Goal: Task Accomplishment & Management: Manage account settings

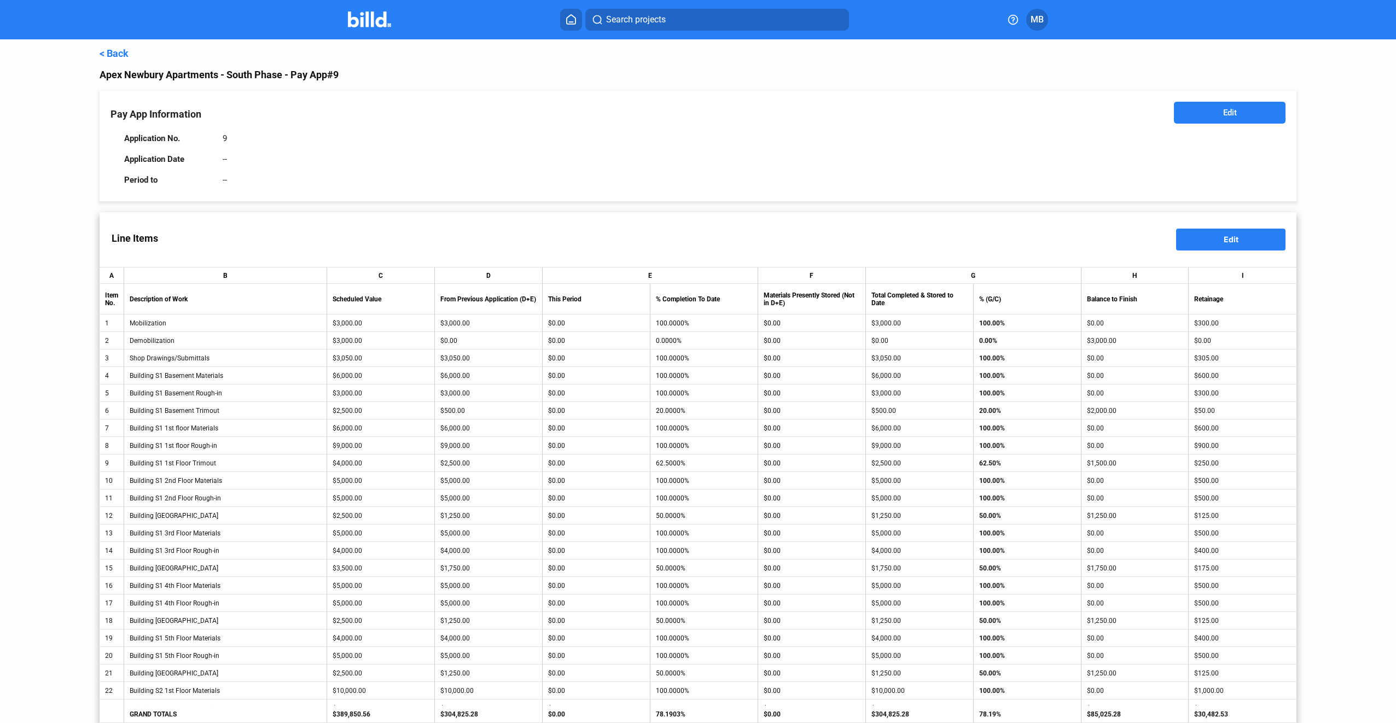
click at [1247, 119] on button "Edit" at bounding box center [1230, 113] width 112 height 22
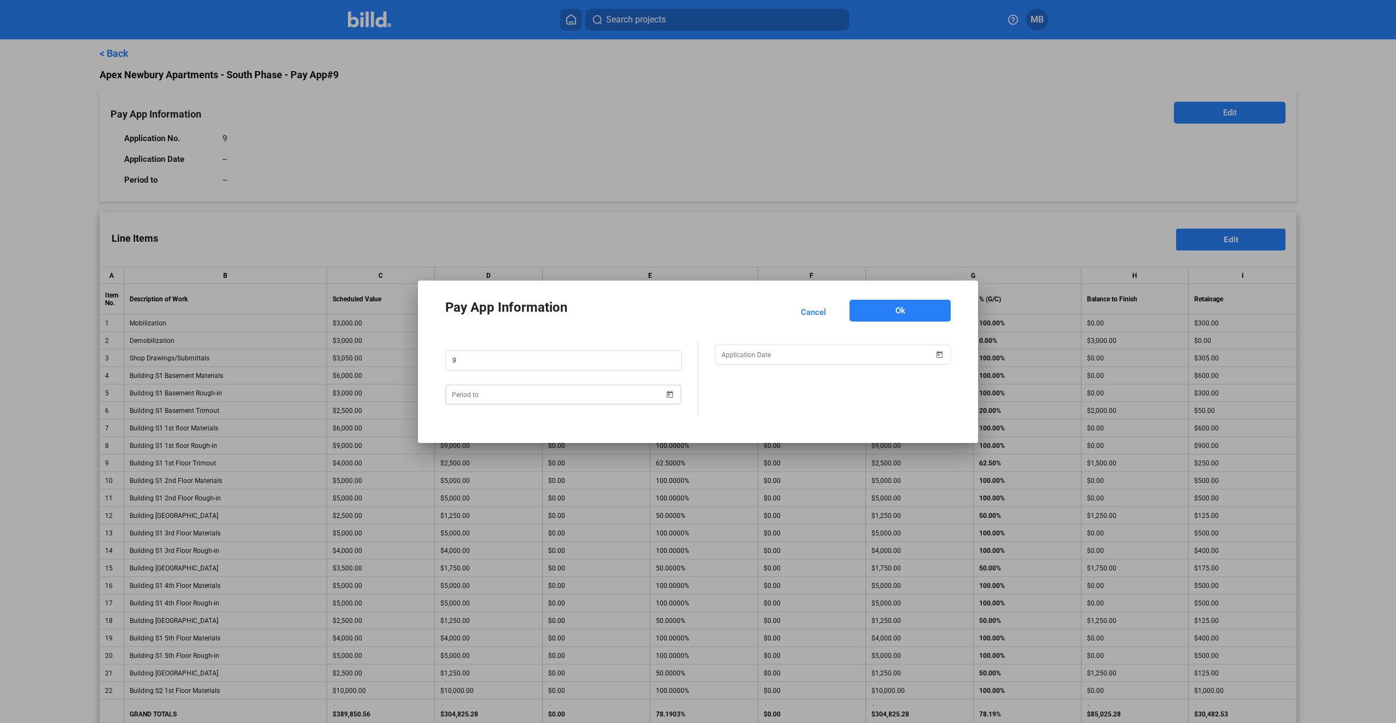
click at [666, 394] on span "Open calendar" at bounding box center [670, 388] width 26 height 26
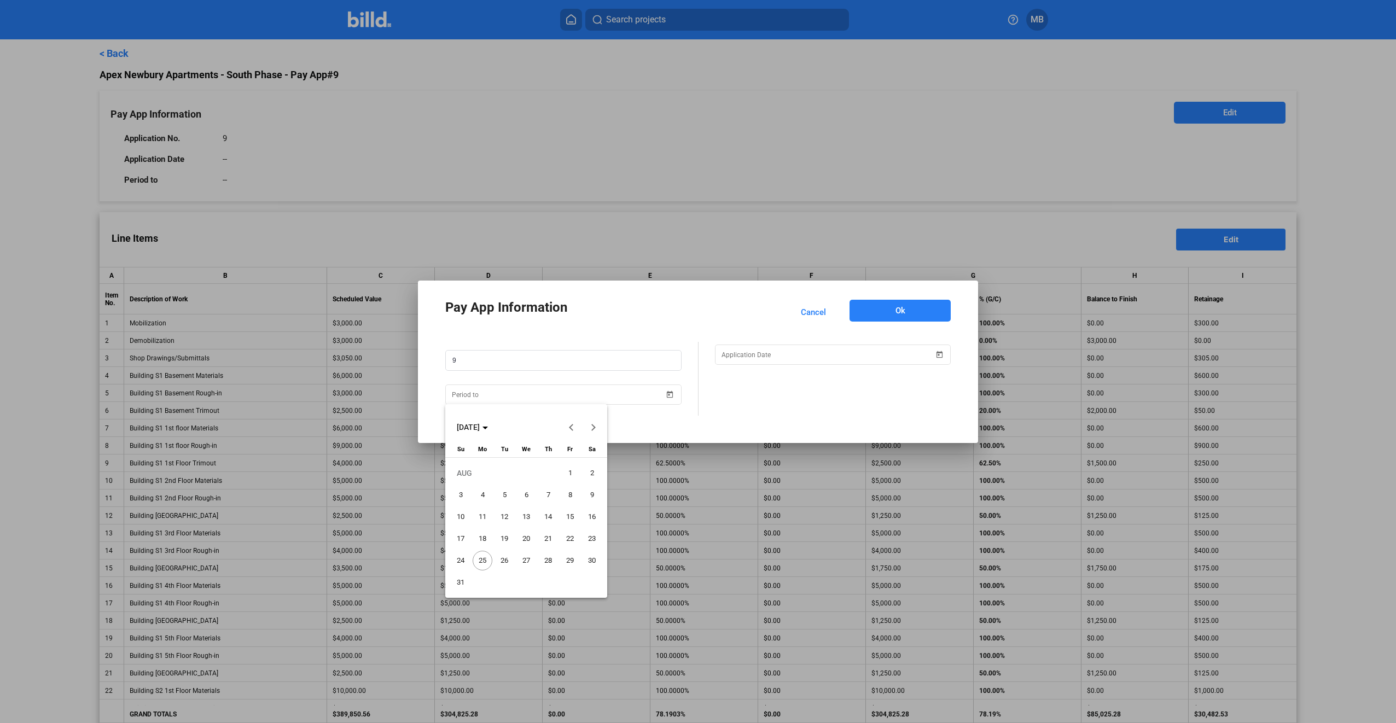
click at [458, 581] on span "31" at bounding box center [461, 583] width 20 height 20
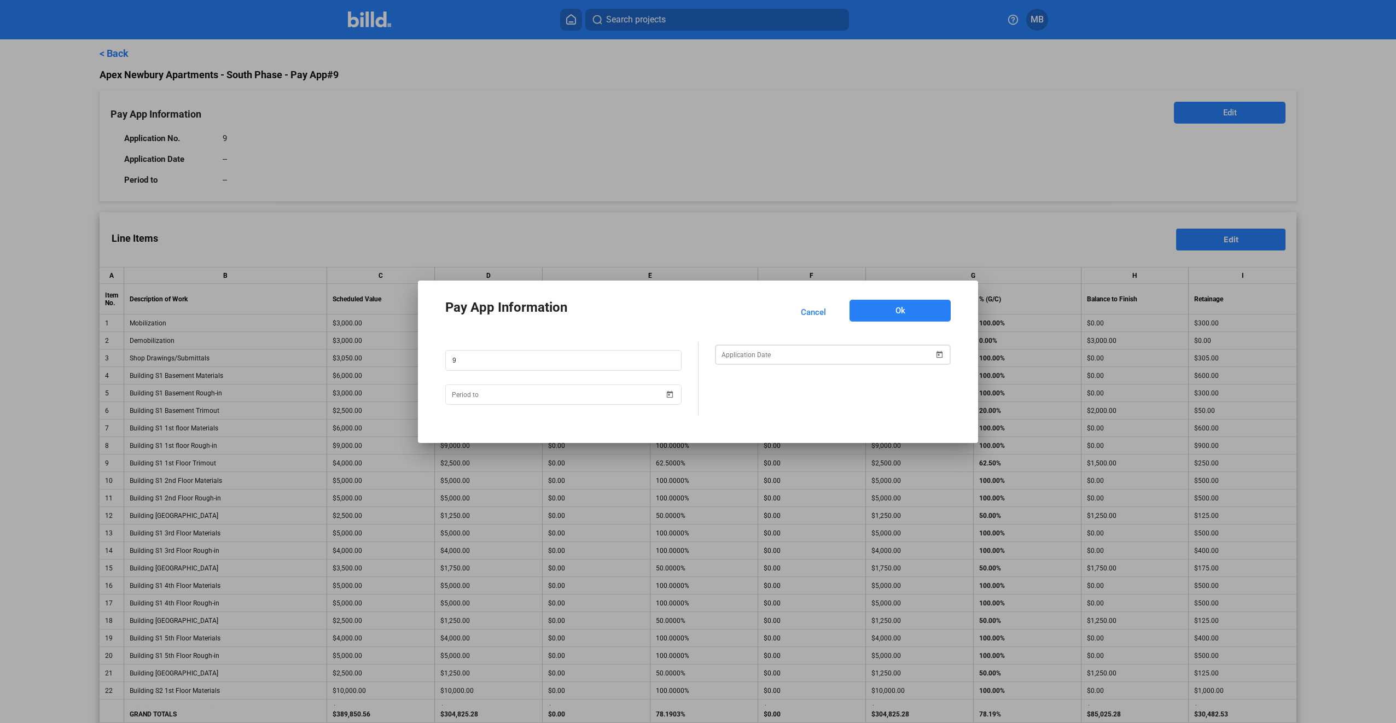
click at [940, 353] on span "Open calendar" at bounding box center [939, 348] width 26 height 26
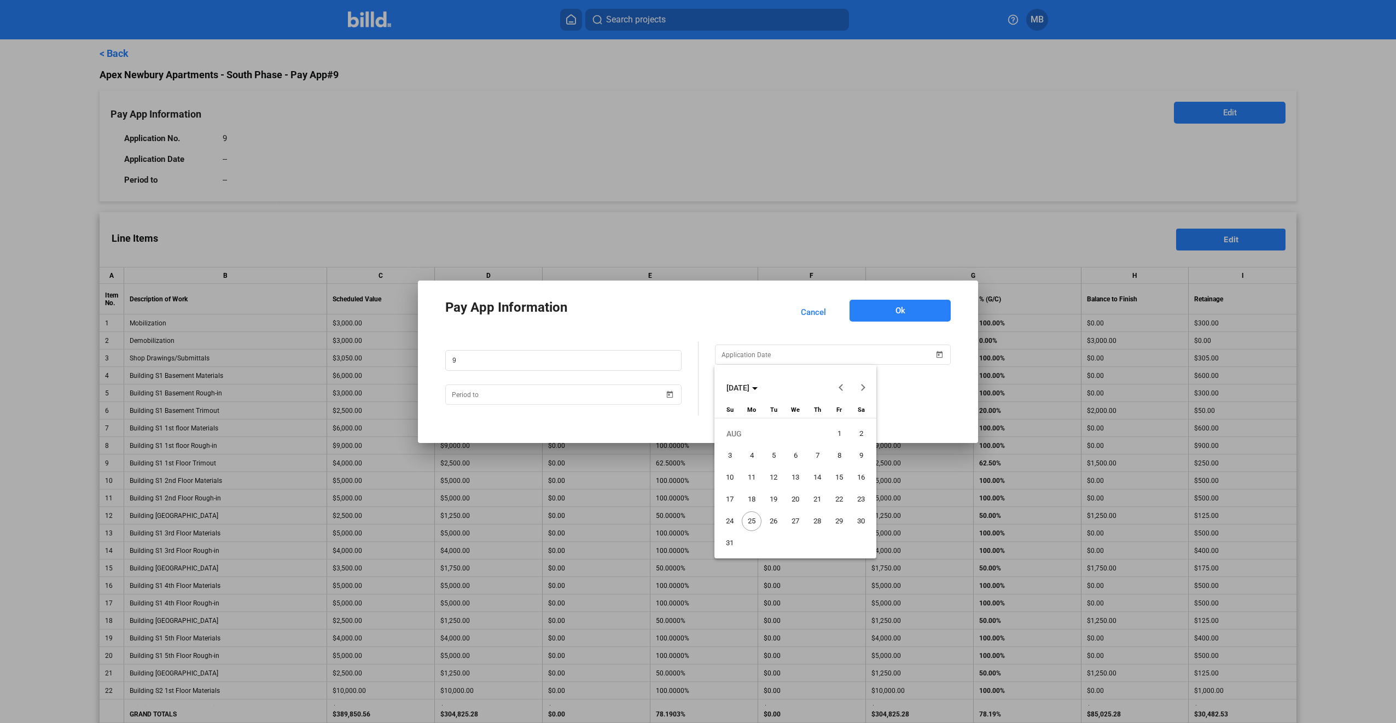
click at [751, 523] on span "25" at bounding box center [752, 521] width 20 height 20
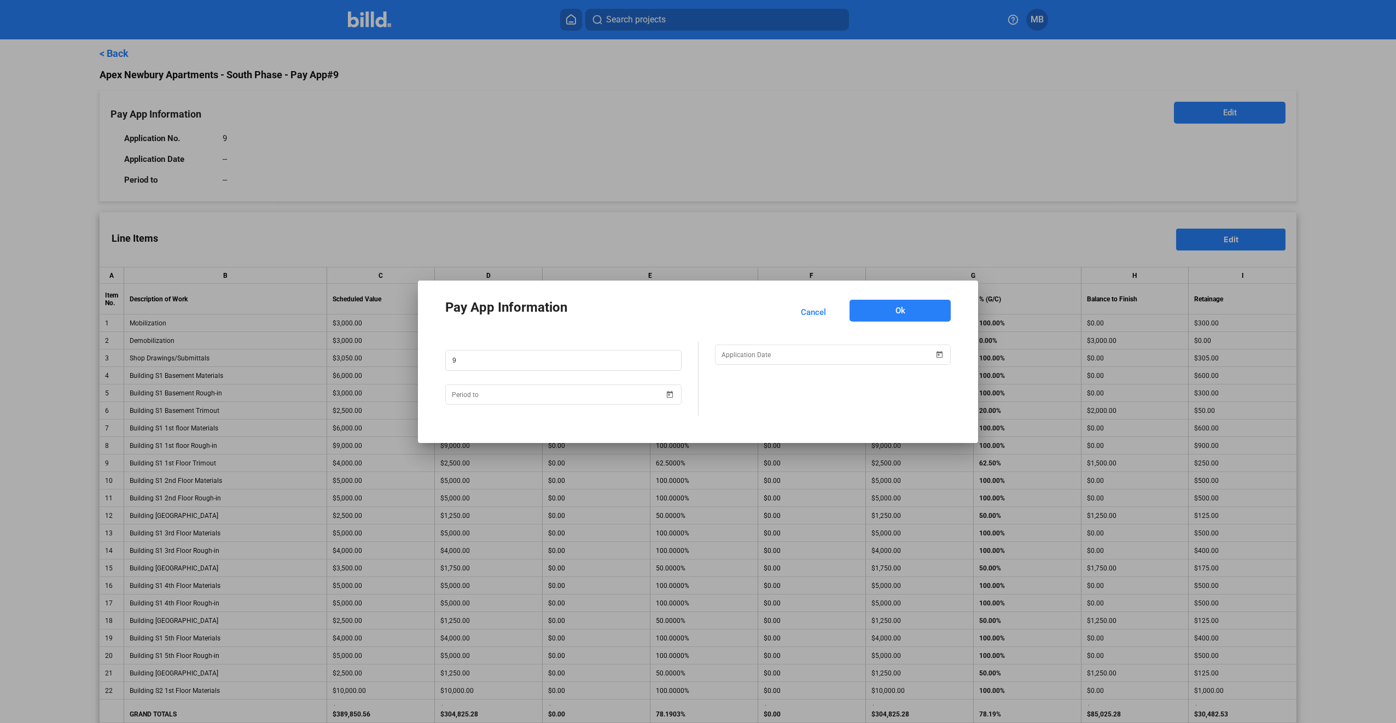
click at [914, 309] on button "Ok" at bounding box center [899, 311] width 101 height 22
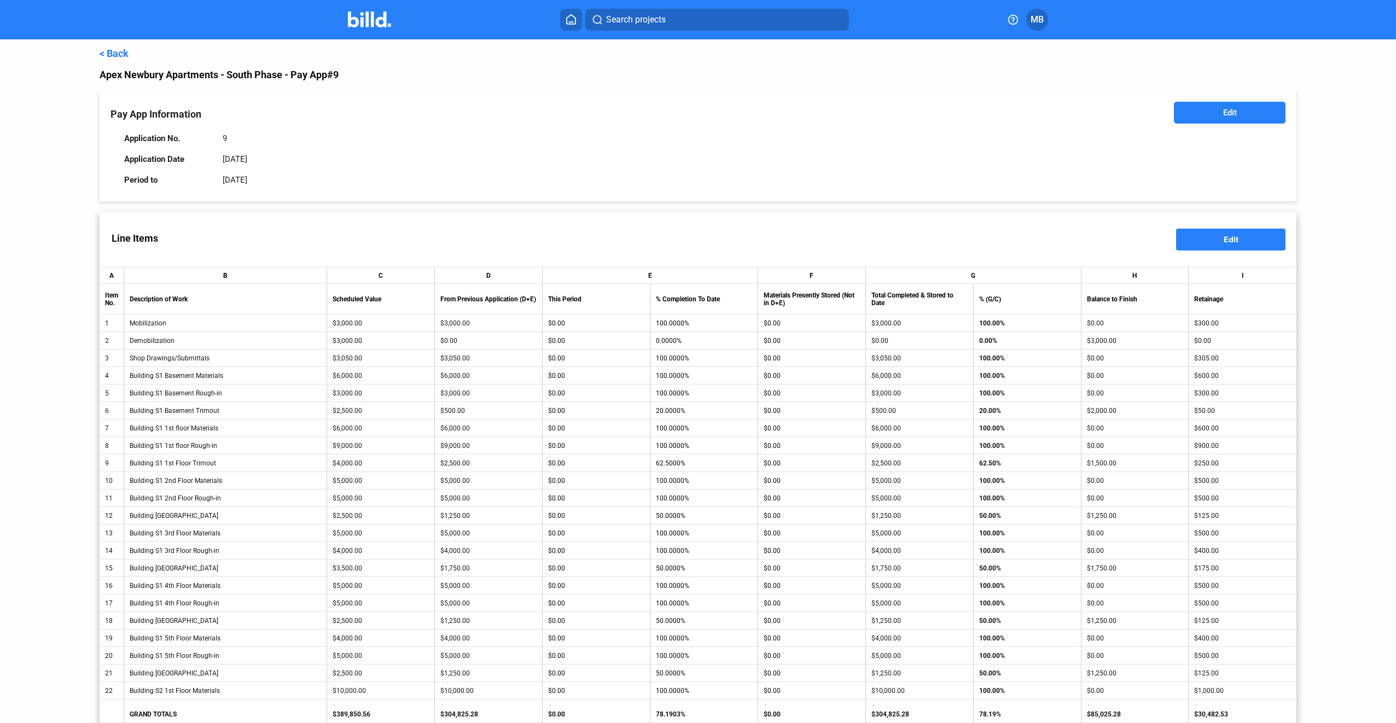
click at [1233, 244] on button "Edit" at bounding box center [1230, 240] width 109 height 22
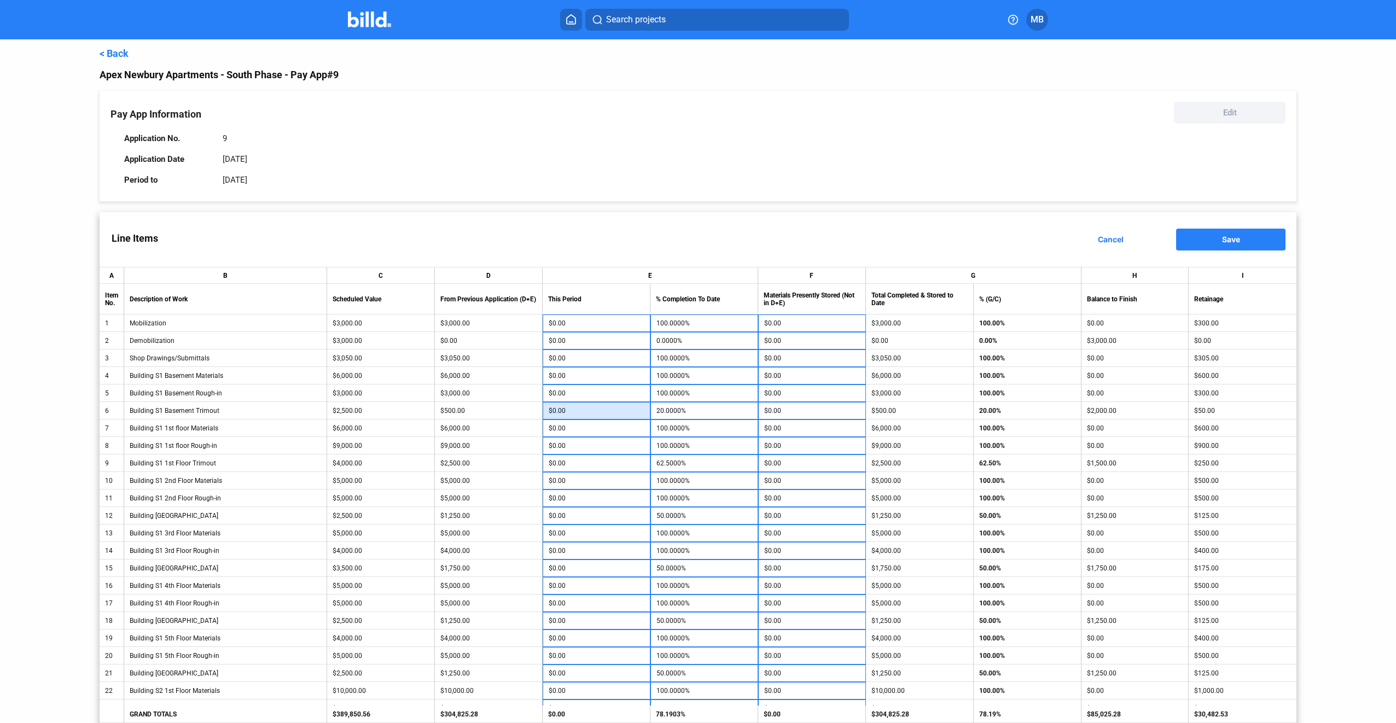
click at [581, 407] on input "$0.00" at bounding box center [597, 411] width 96 height 16
type input "500"
type input "40.0000%"
click at [582, 410] on input "500" at bounding box center [597, 411] width 96 height 16
type input "1,000"
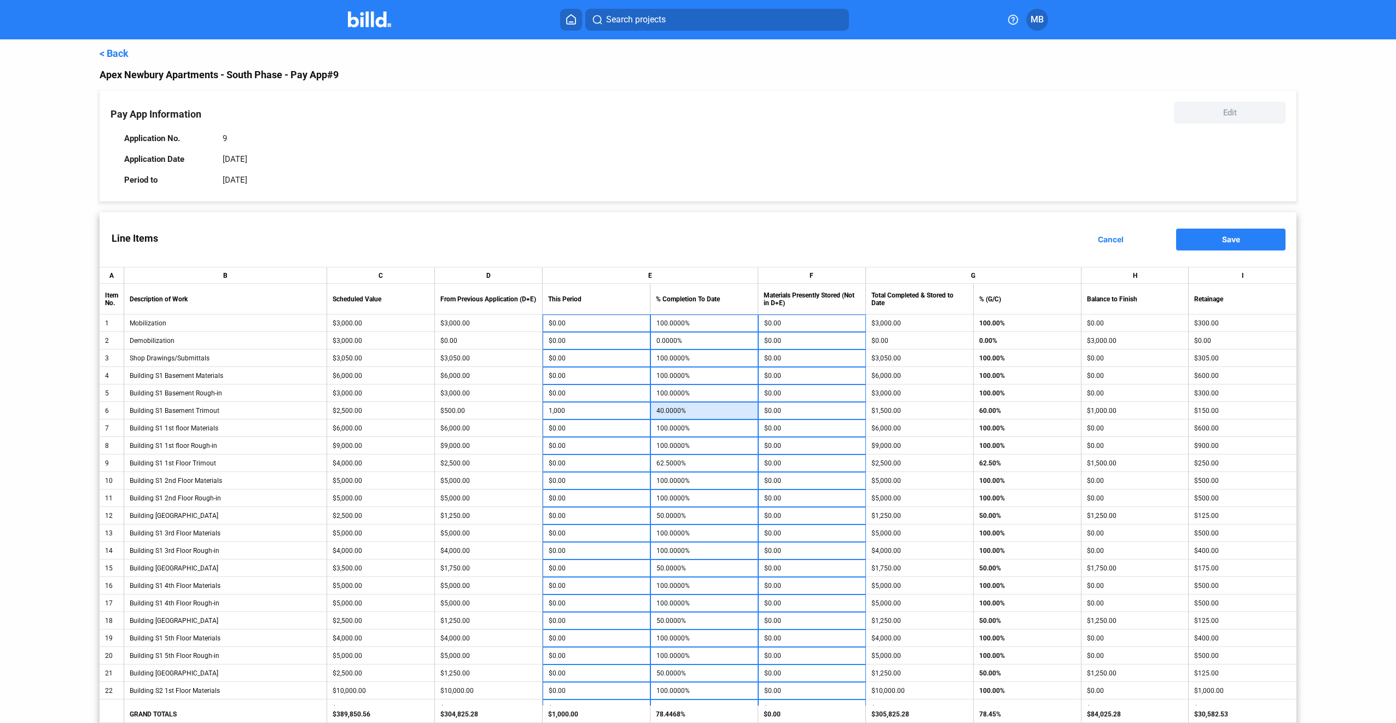
type input "60.0000%"
type input "500"
type input "75.0000%"
click at [581, 458] on input "500" at bounding box center [597, 463] width 96 height 16
type input "1,000"
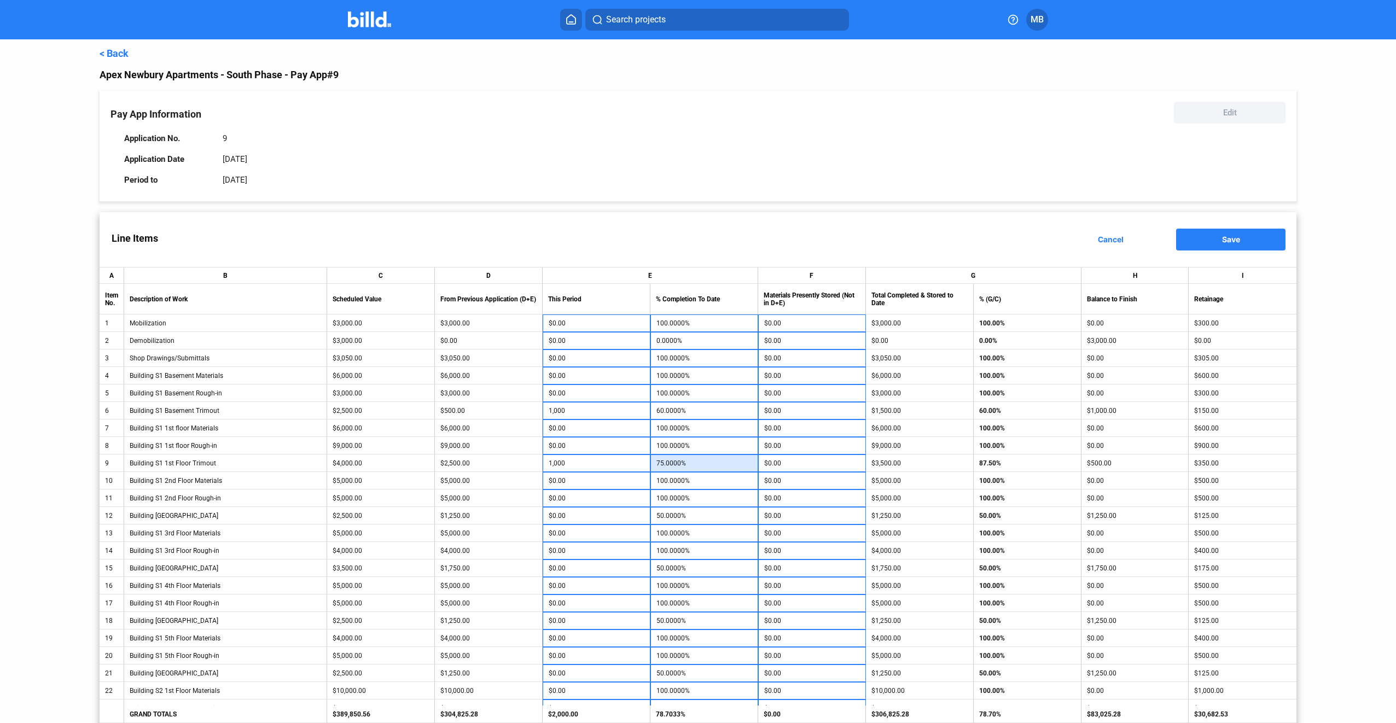
type input "87.5000%"
drag, startPoint x: 583, startPoint y: 470, endPoint x: 570, endPoint y: 486, distance: 19.8
click at [570, 486] on input "$0.00" at bounding box center [597, 481] width 96 height 16
type input "250"
type input "60.0000%"
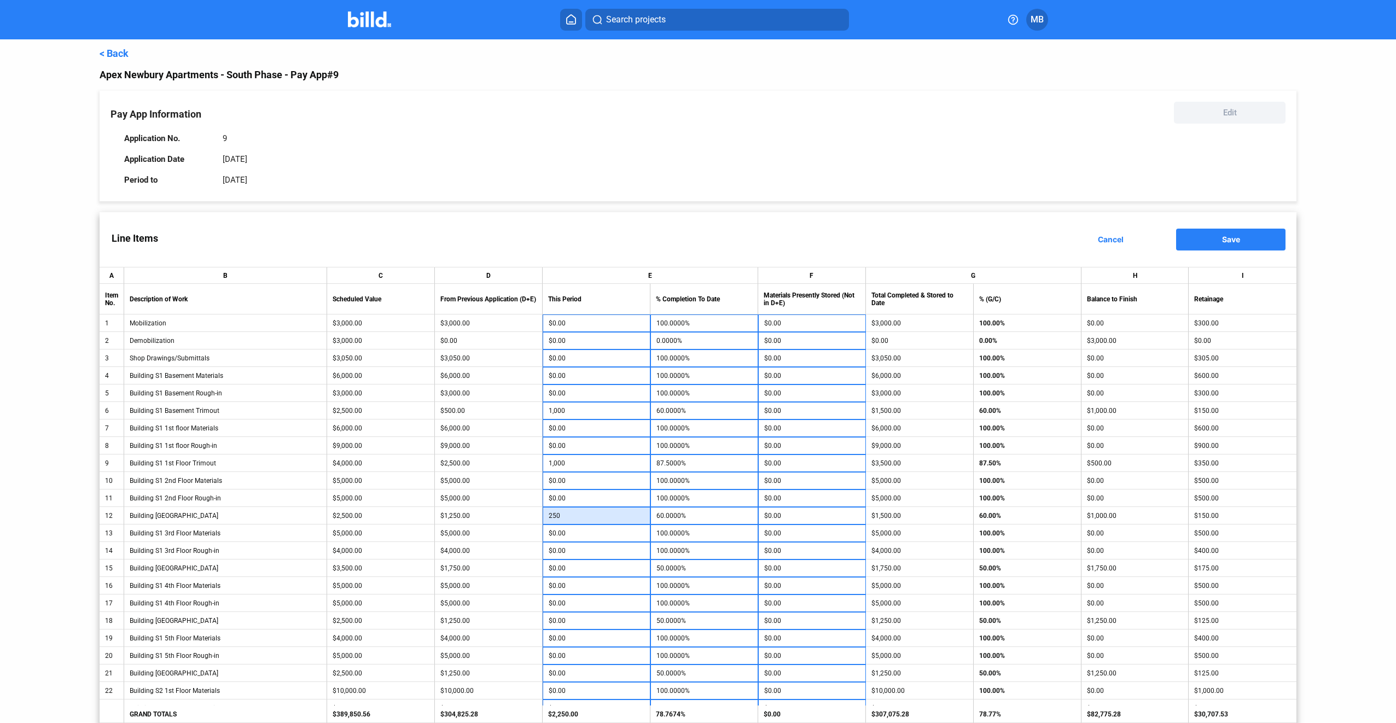
click at [588, 513] on input "250" at bounding box center [597, 516] width 96 height 16
type input "500"
type input "70.0000%"
click at [589, 513] on input "500" at bounding box center [597, 516] width 96 height 16
type input "750"
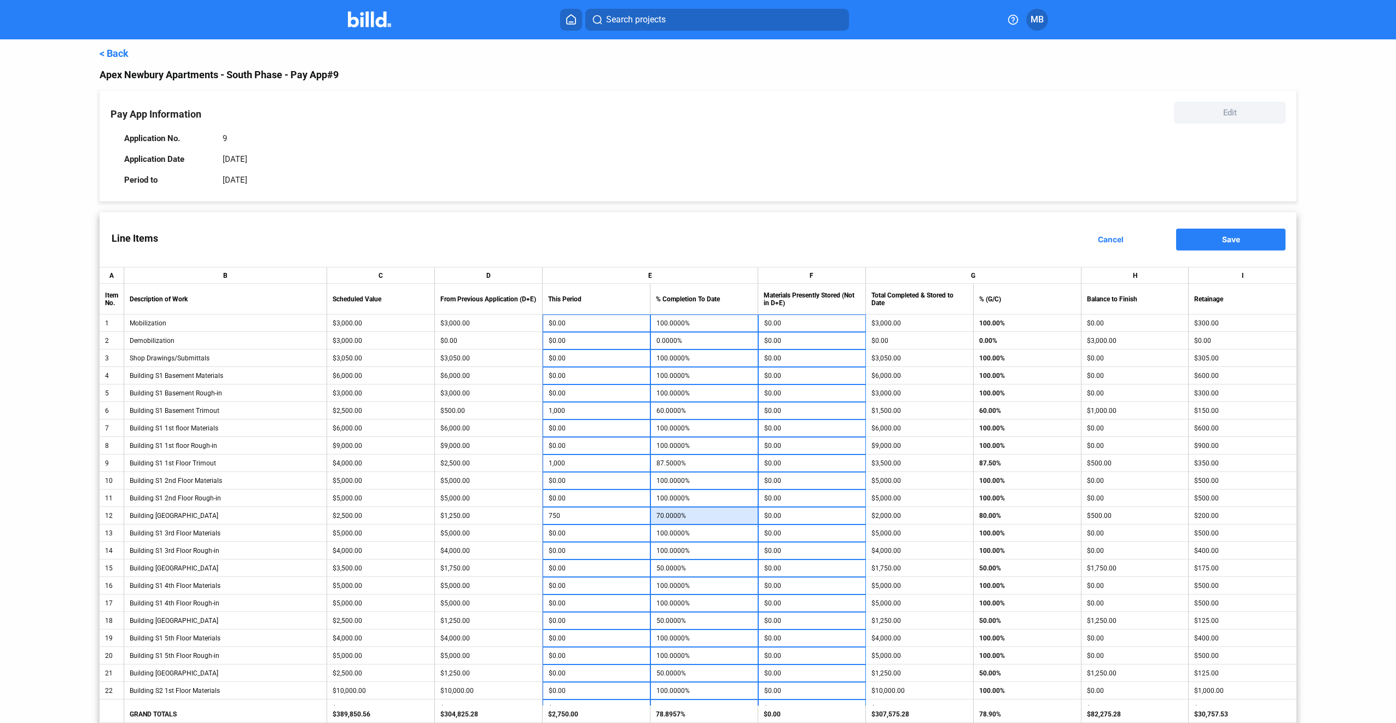
type input "80.0000%"
click at [593, 462] on input "1,000" at bounding box center [597, 463] width 96 height 16
type input "750"
type input "81.2500%"
type input "$750.00"
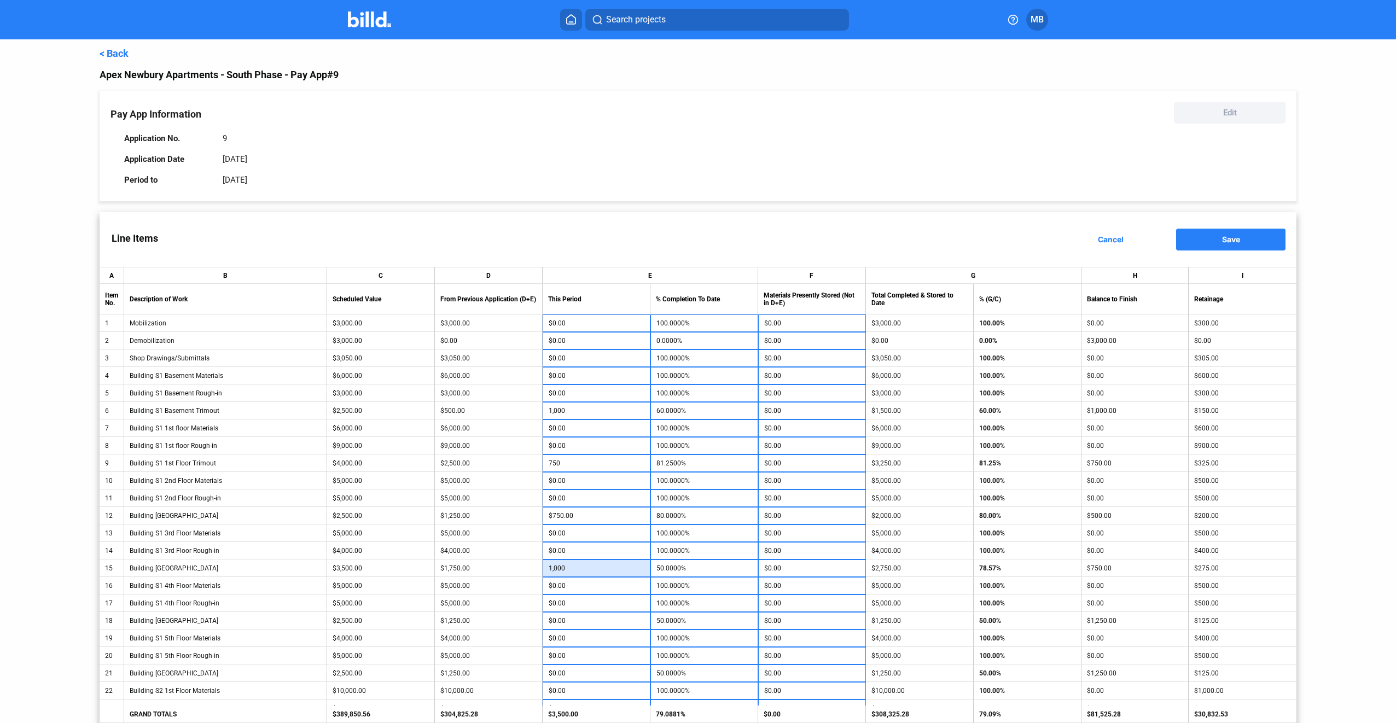
type input "1,000"
type input "78.5714%"
type input "500"
type input "70.0000%"
click at [598, 621] on input "500" at bounding box center [597, 621] width 96 height 16
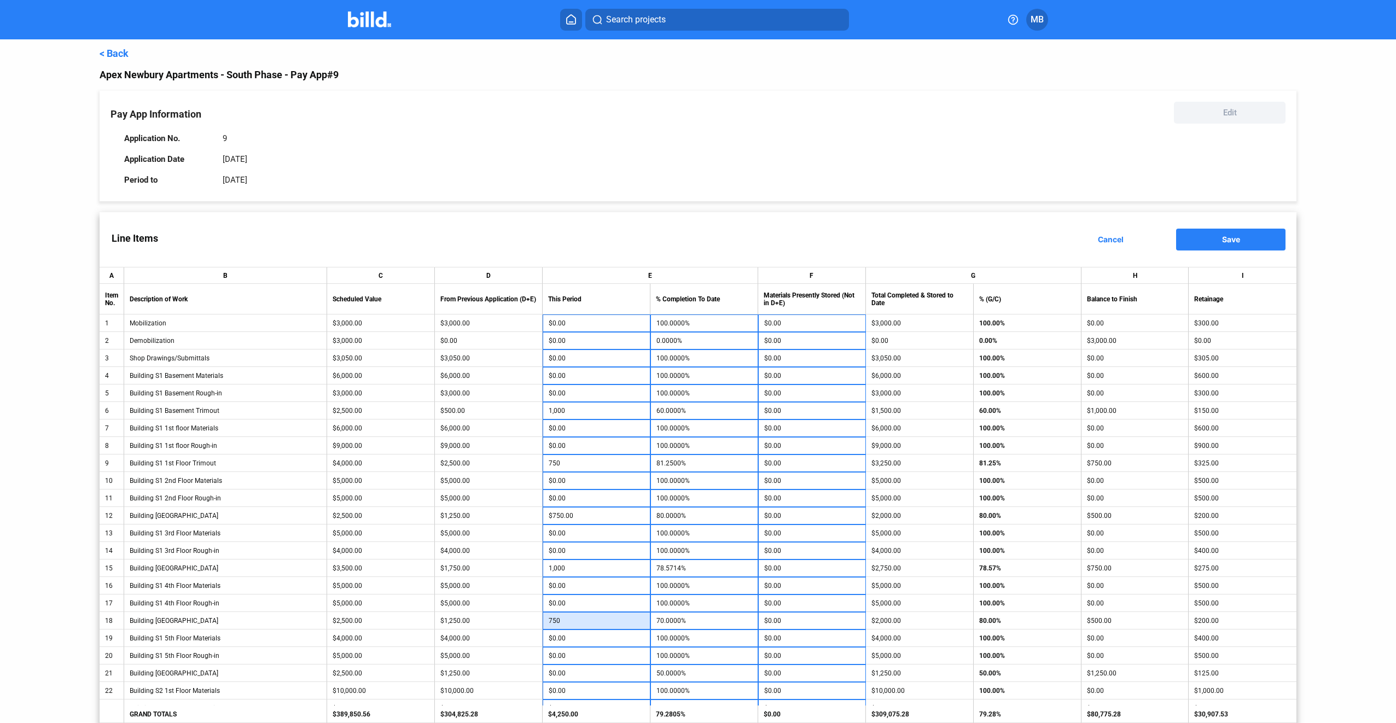
type input "750"
type input "80.0000%"
type input "750"
type input "80.0000%"
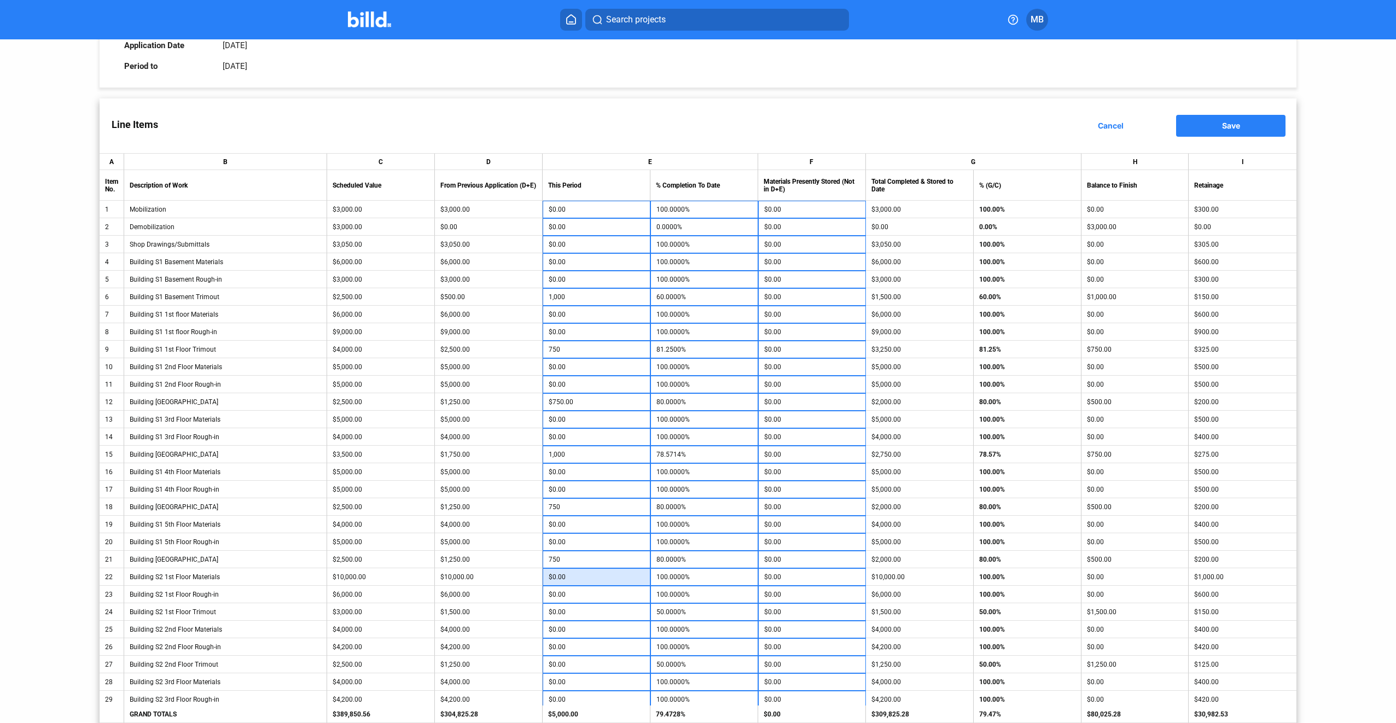
scroll to position [164, 0]
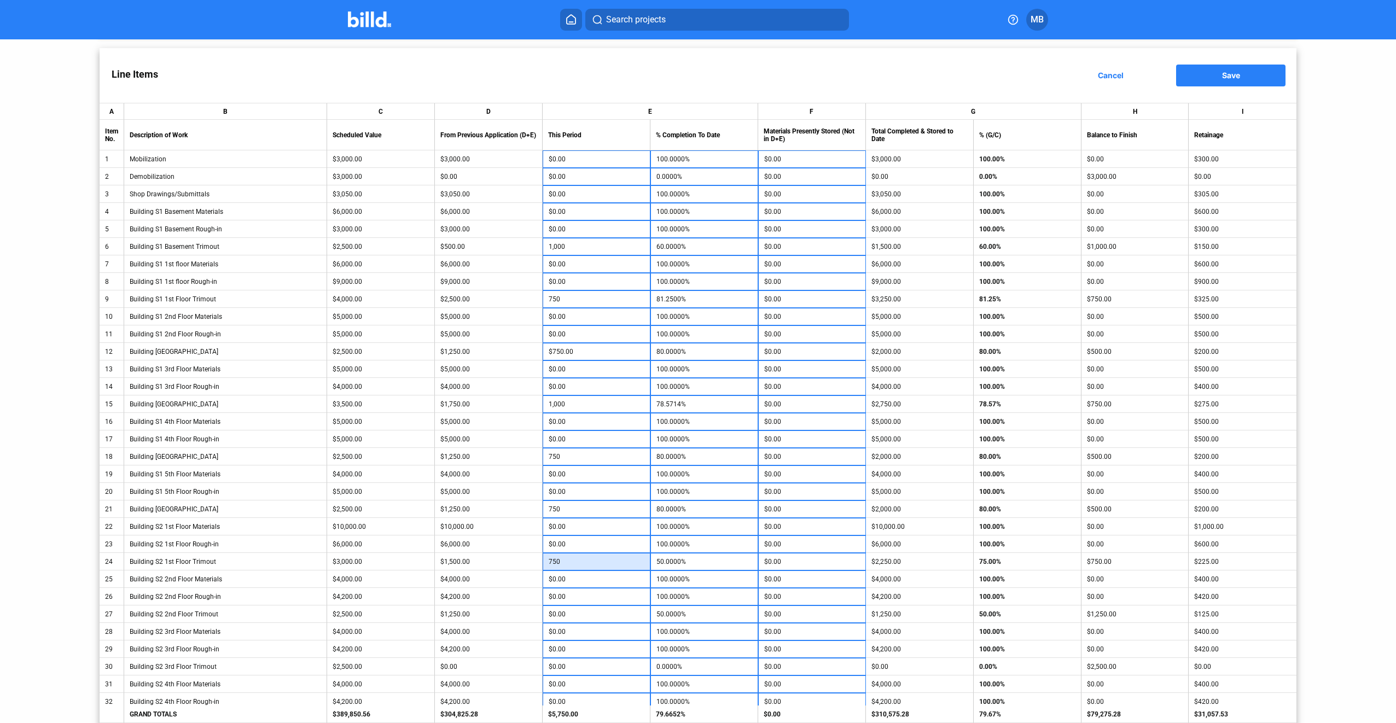
type input "750"
type input "75.0000%"
type input "750"
type input "80.0000%"
type input "1"
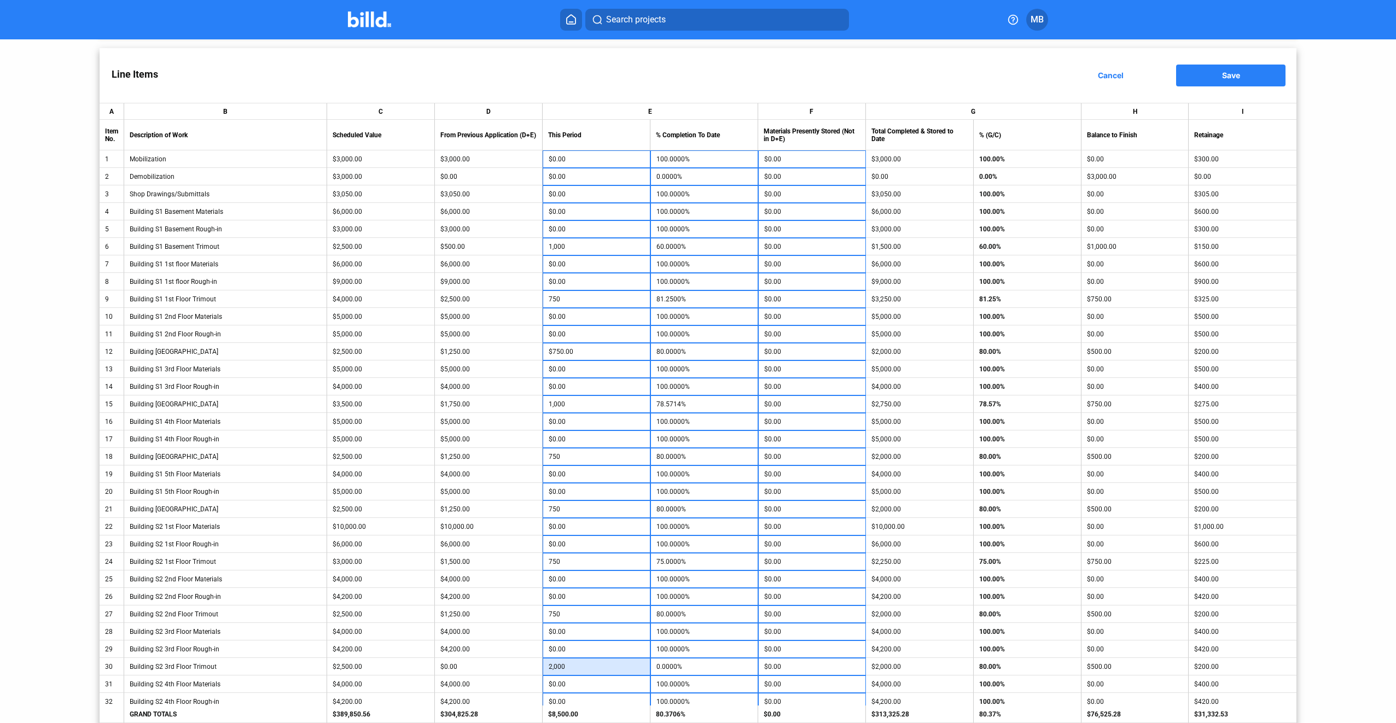
type input "2,000"
type input "80.0000%"
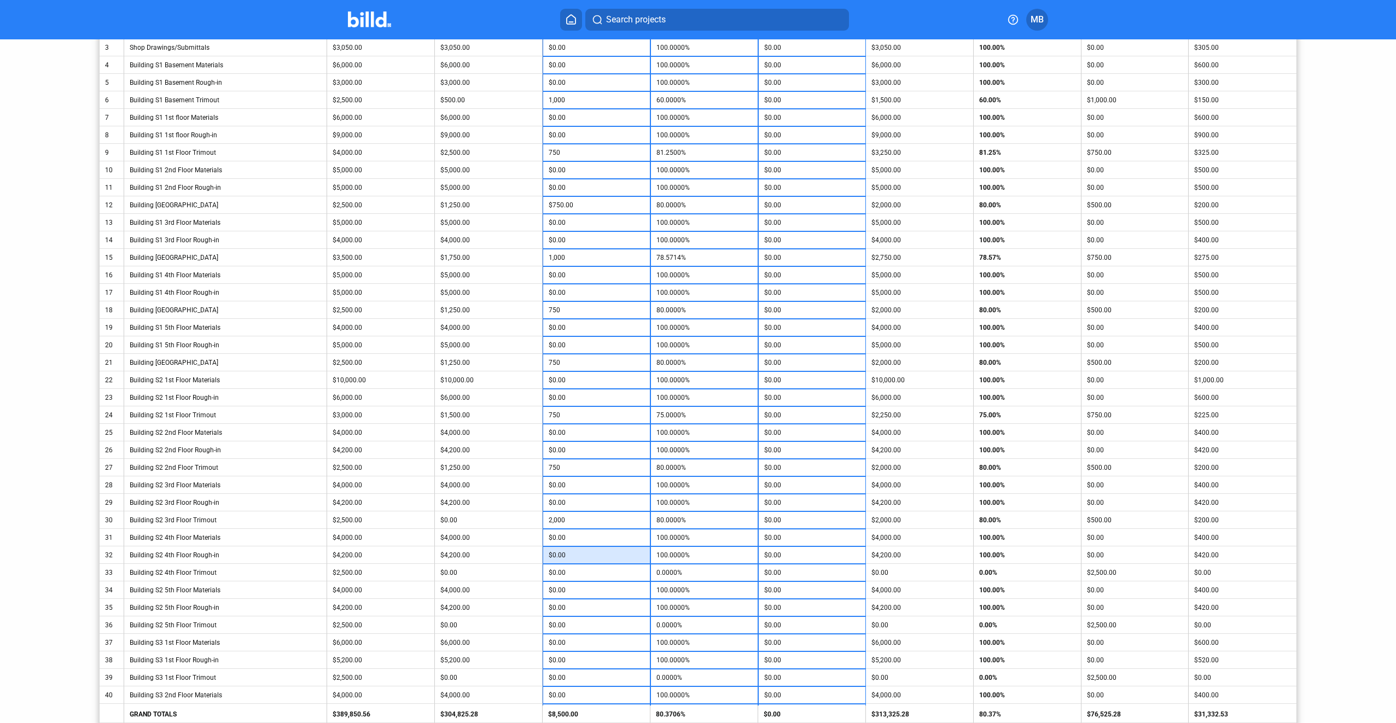
scroll to position [328, 0]
click at [583, 556] on input "$0.00" at bounding box center [597, 555] width 96 height 16
type input "2,000"
type input "80.0000%"
type input "1"
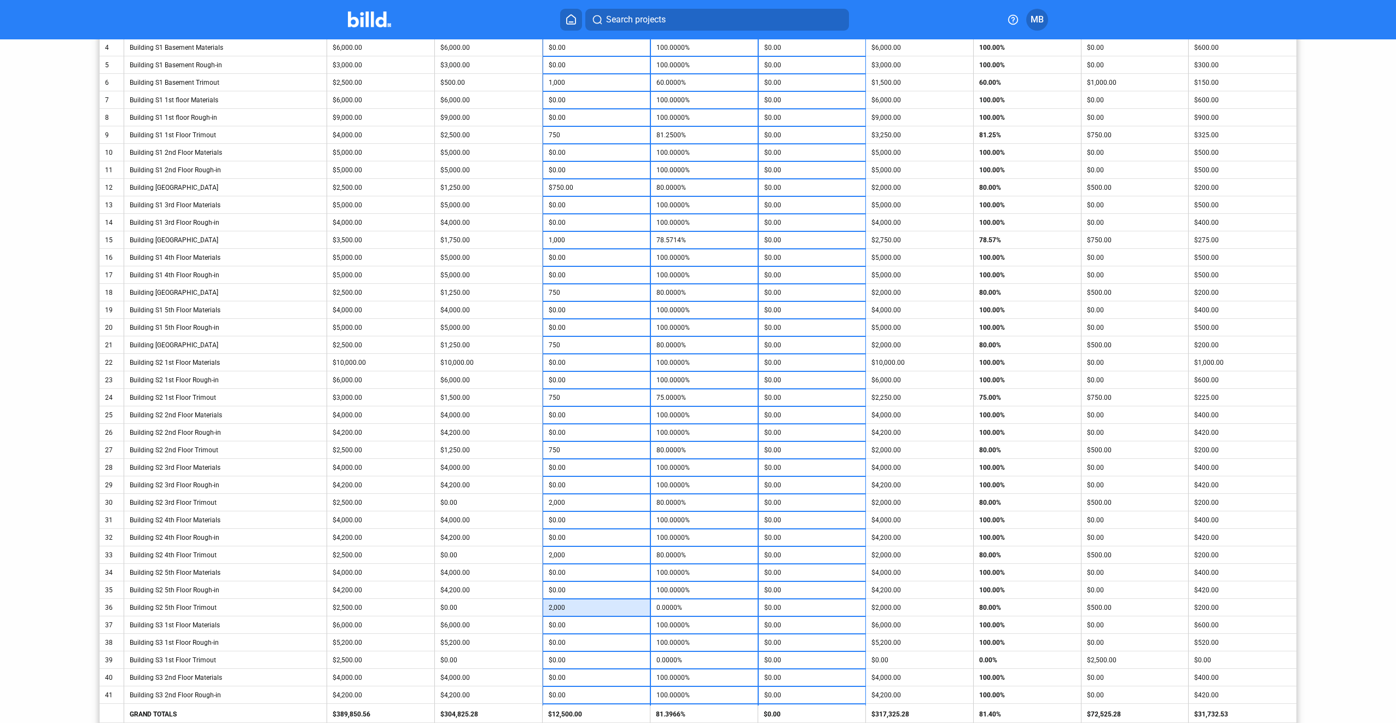
type input "2,000"
type input "80.0000%"
click at [608, 653] on input "$0.00" at bounding box center [597, 651] width 96 height 16
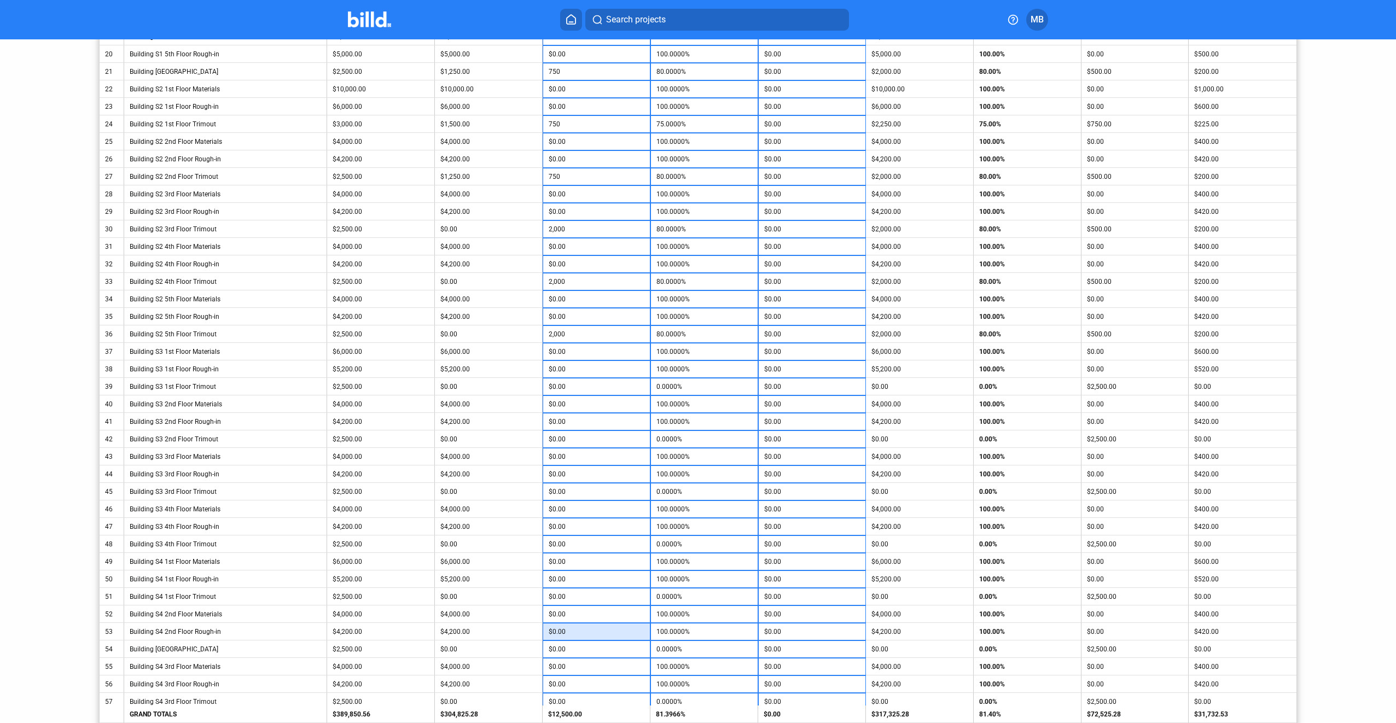
scroll to position [656, 0]
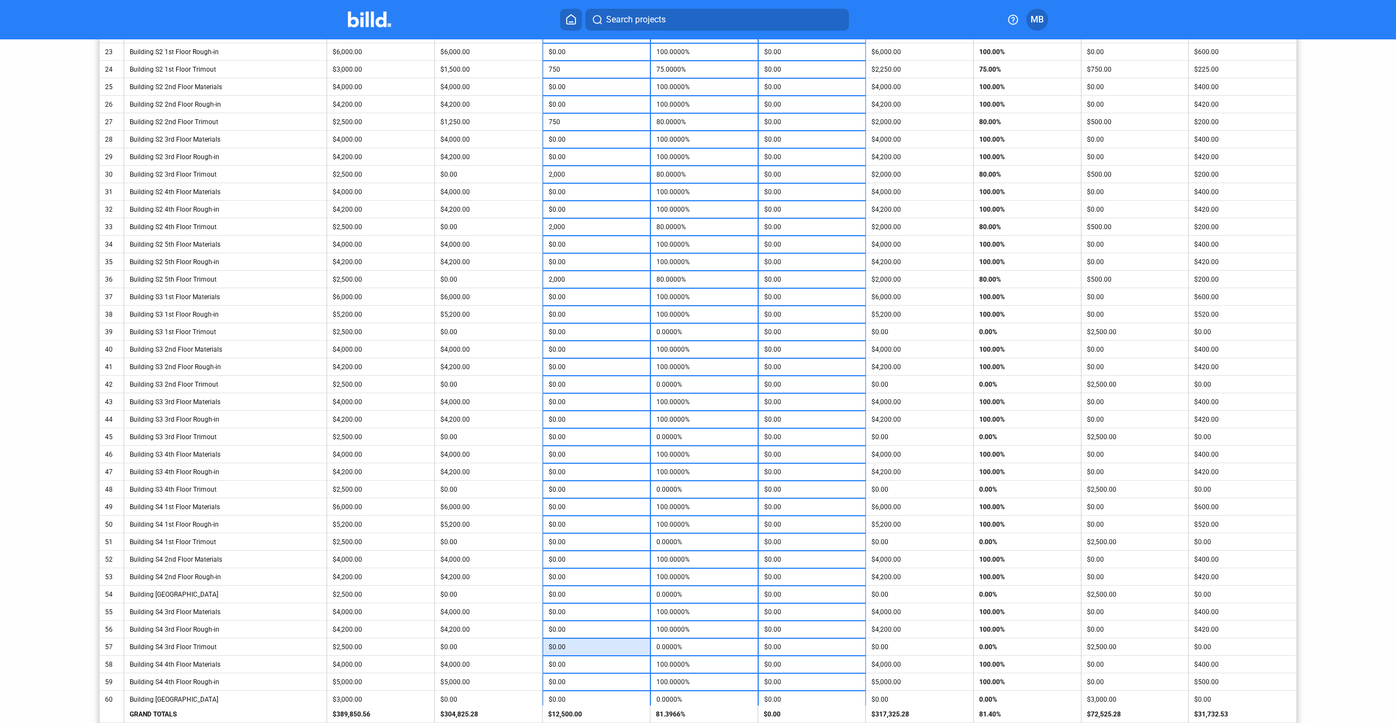
click at [604, 647] on input "$0.00" at bounding box center [597, 647] width 96 height 16
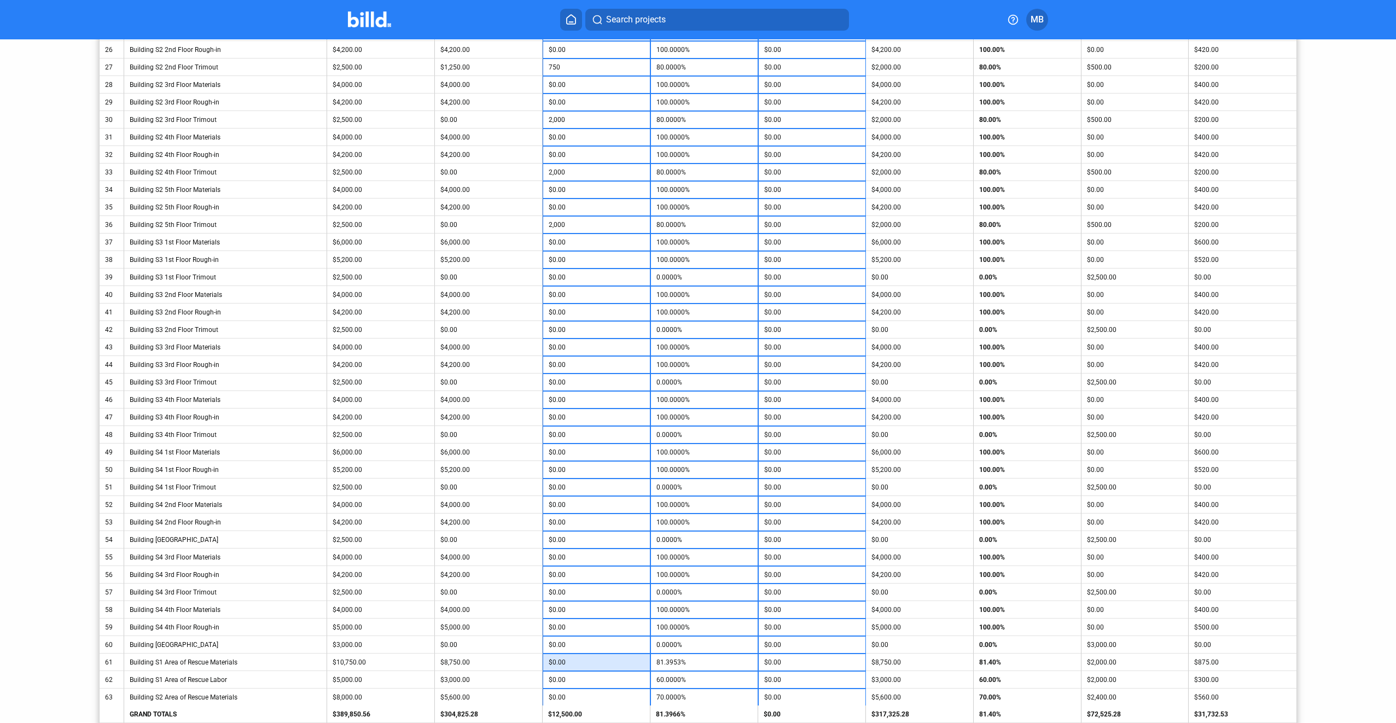
click at [603, 661] on input "$0.00" at bounding box center [597, 662] width 96 height 16
type input "2,000"
type input "100.0000%"
type input "2,000"
type input "100.0000%"
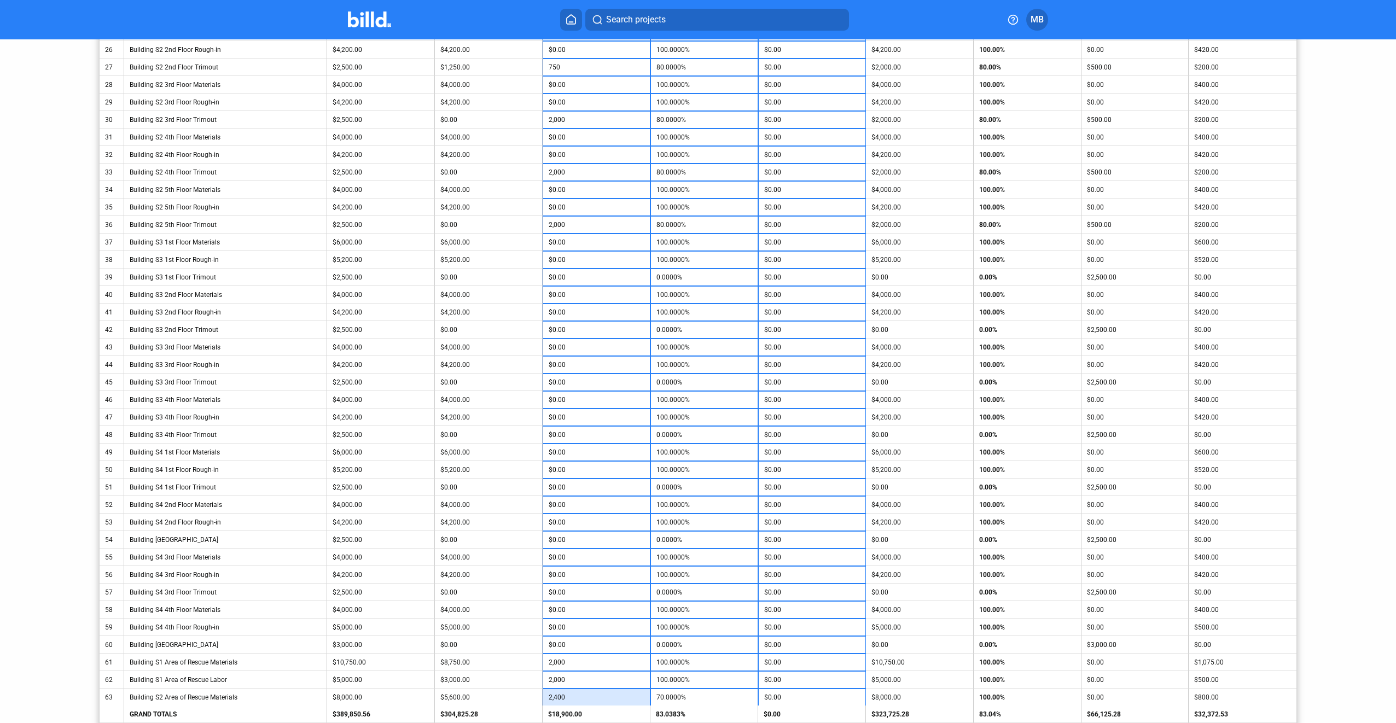
type input "2,400"
type input "100.0000%"
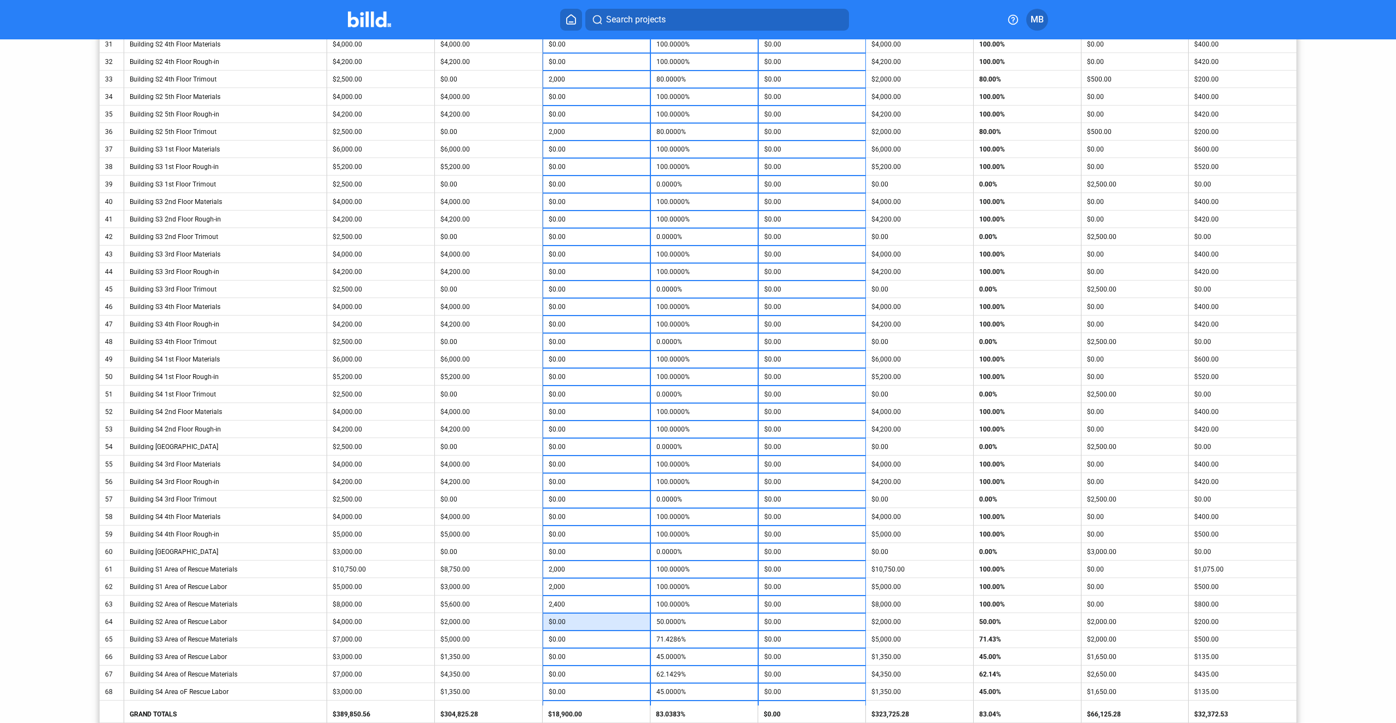
scroll to position [822, 0]
type input "2,000"
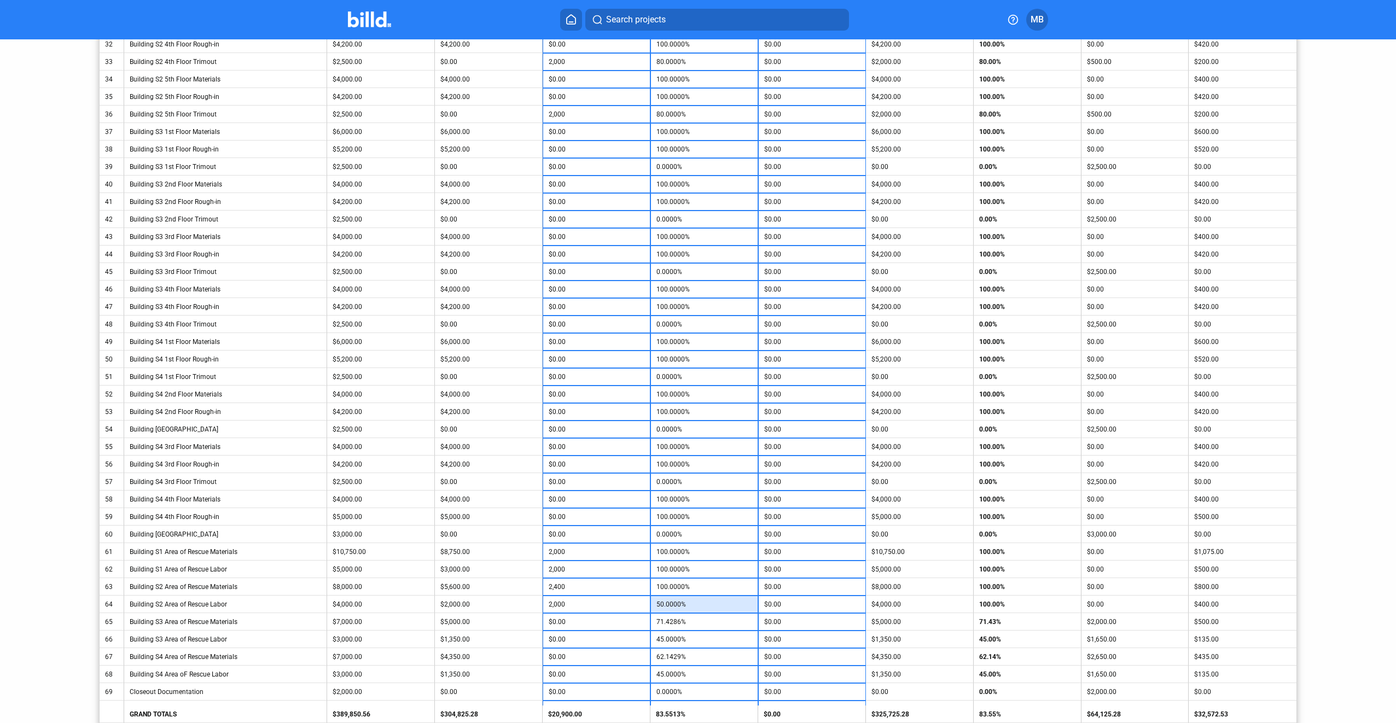
type input "100.0000%"
type input "500"
type input "78.5714%"
type input "500"
type input "61.6667%"
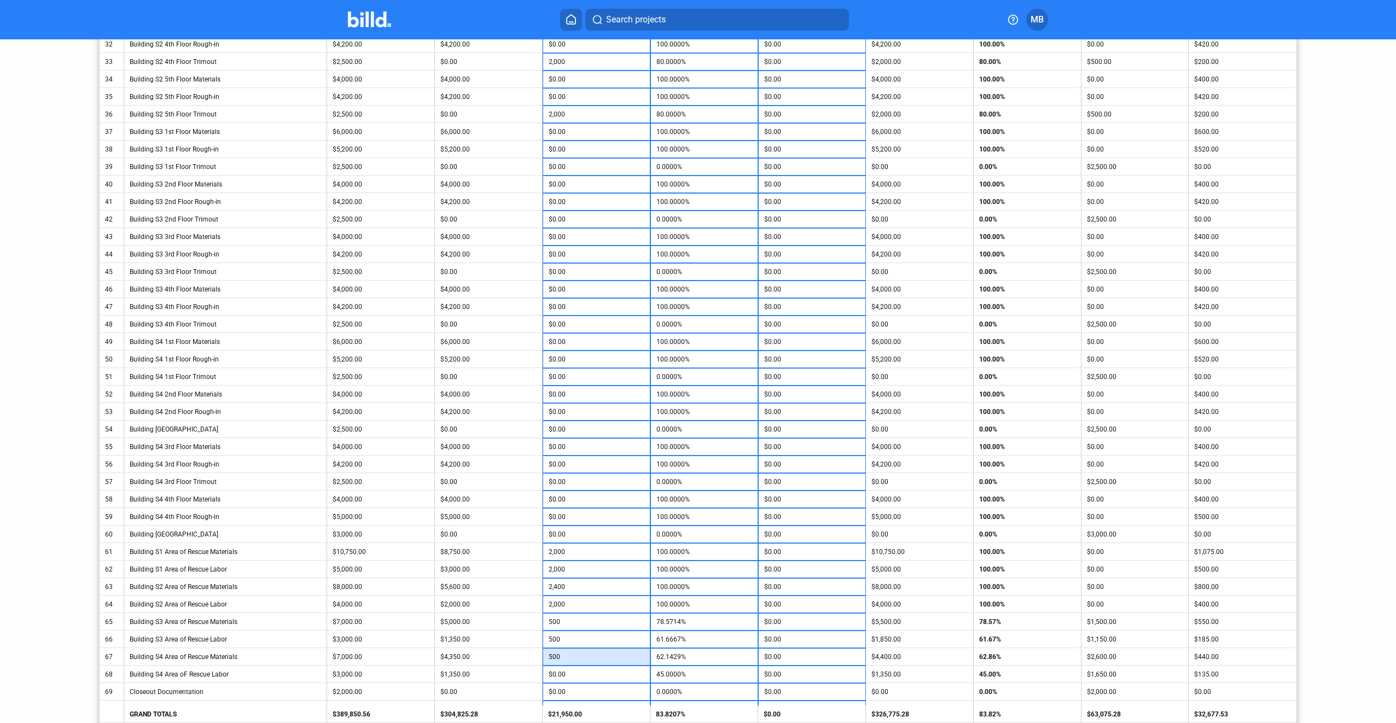
type input "500"
type input "69.2857%"
click at [609, 659] on input "500" at bounding box center [597, 657] width 96 height 16
type input "0"
type input "62.1429%"
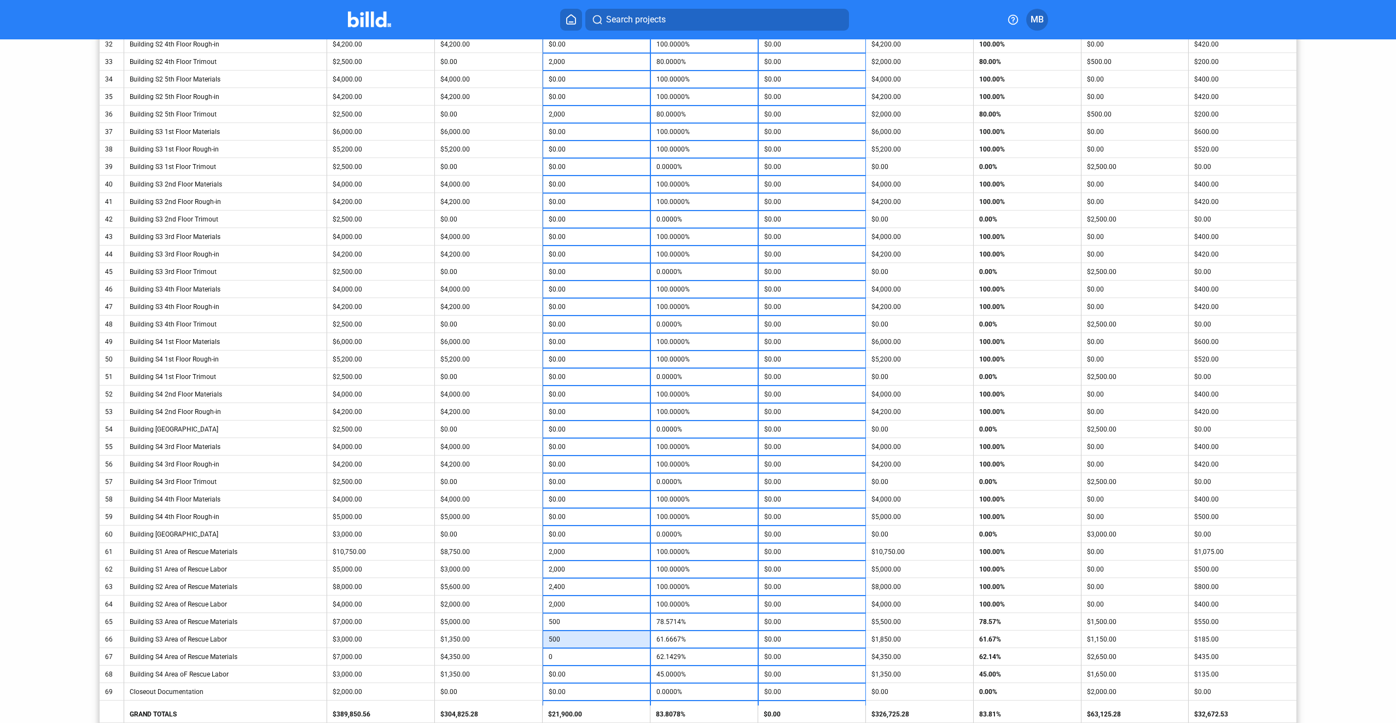
click at [593, 643] on input "500" at bounding box center [597, 639] width 96 height 16
click at [587, 658] on input "0" at bounding box center [597, 657] width 96 height 16
type input "1,000"
type input "76.4286%"
type input "500"
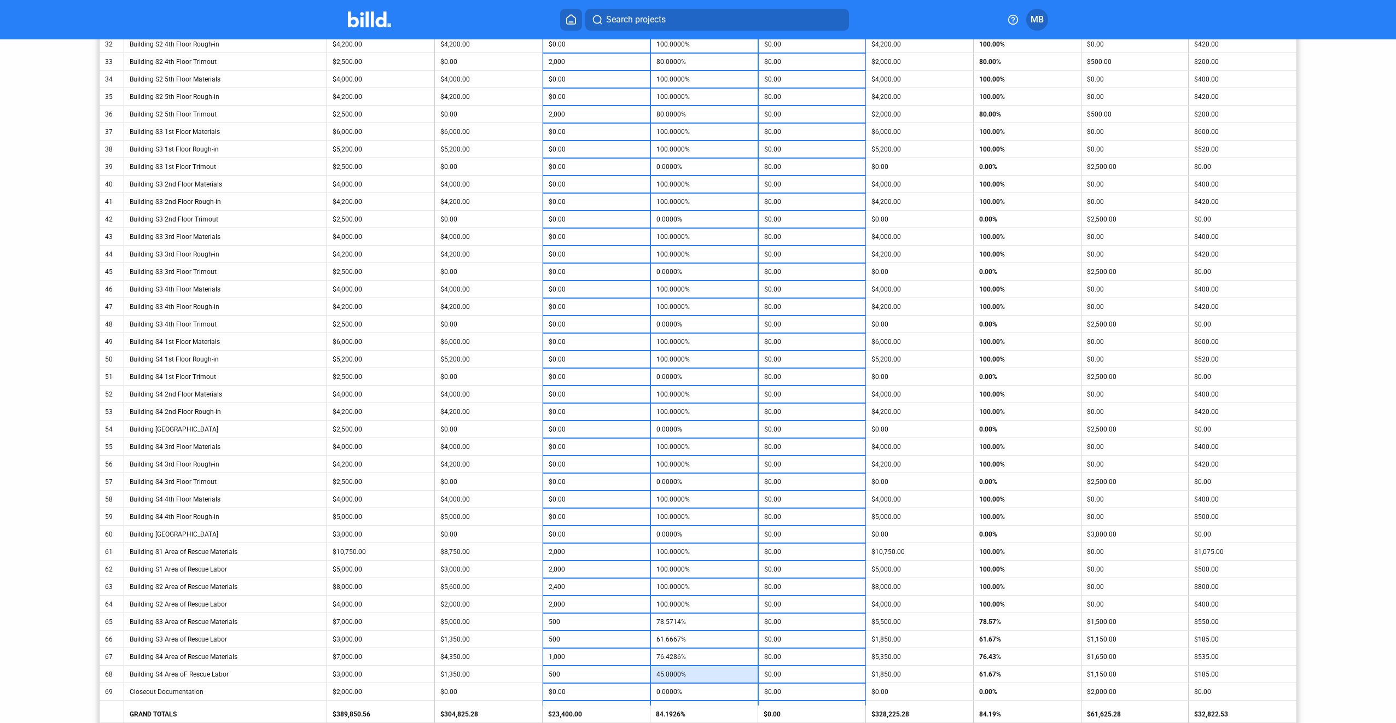
type input "61.6667%"
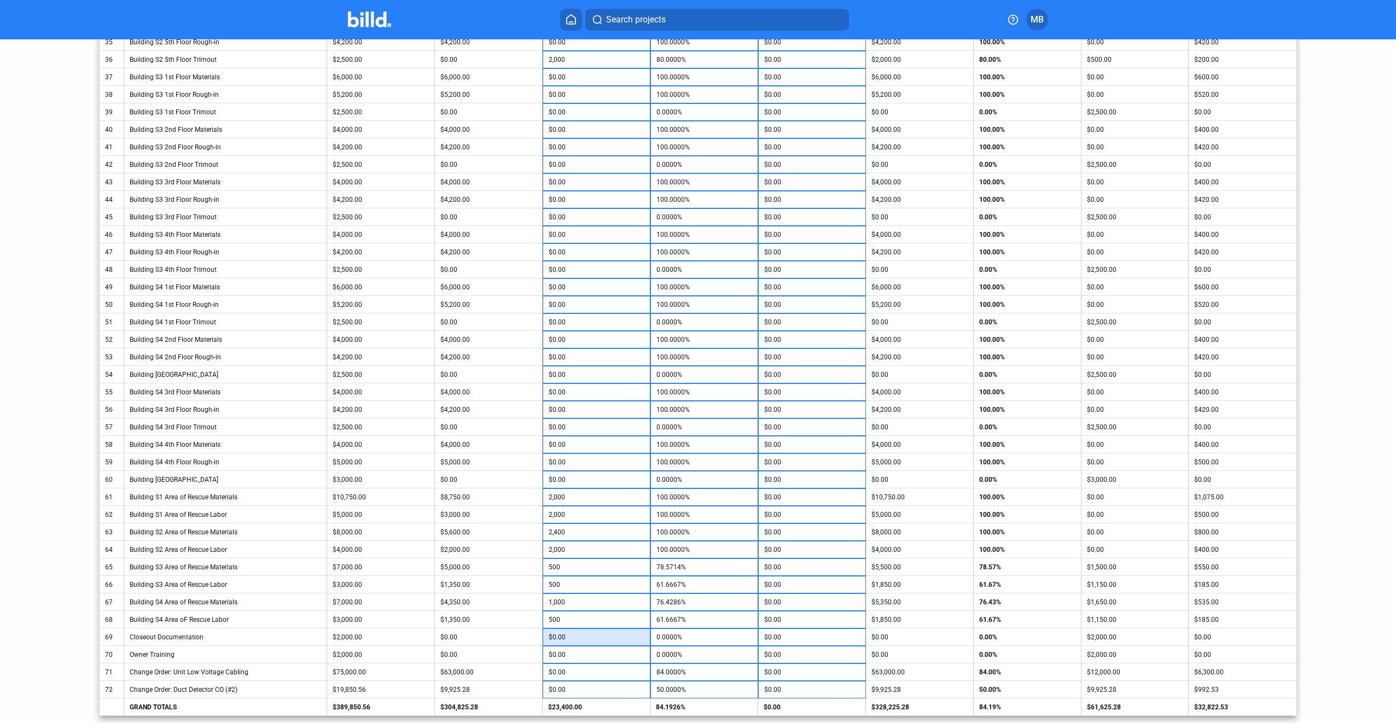
click at [600, 636] on input "$0.00" at bounding box center [597, 637] width 96 height 16
type input "2,000"
type input "86.6667%"
type input "1,000"
type input "55.0376%"
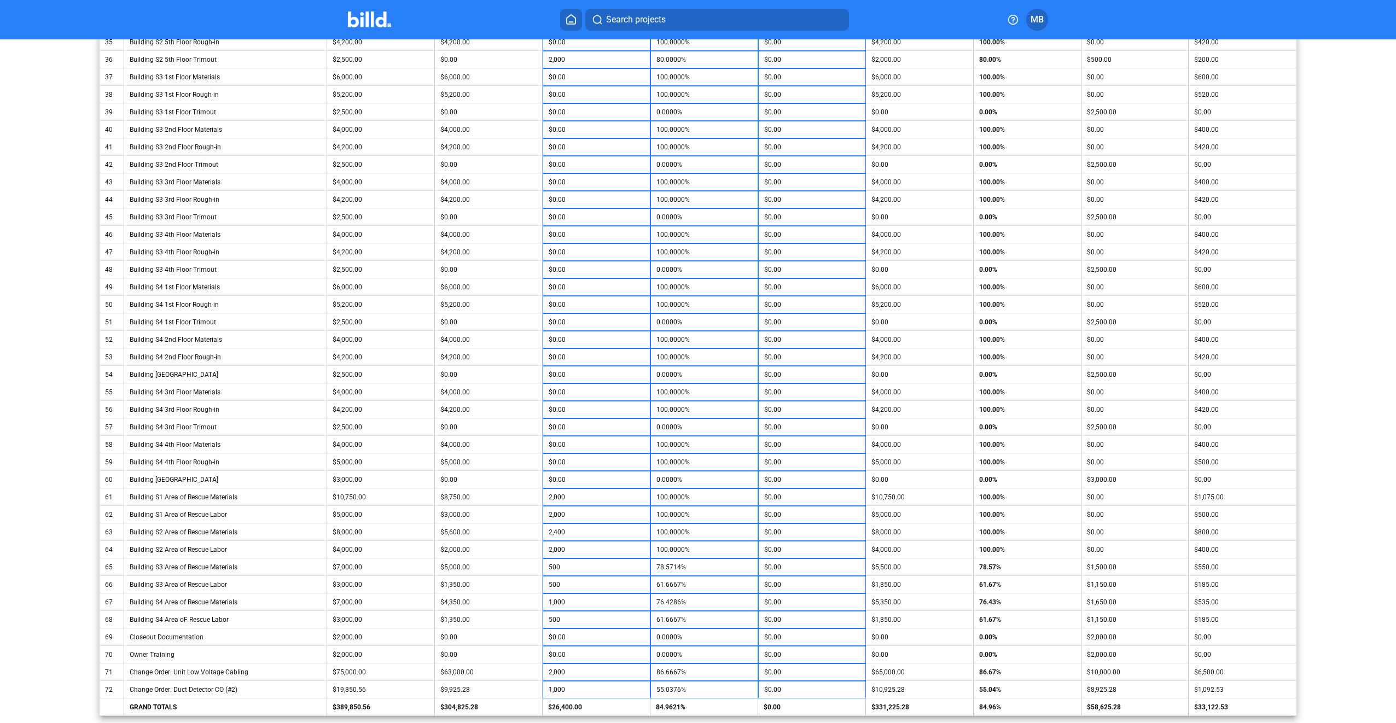
scroll to position [1284, 0]
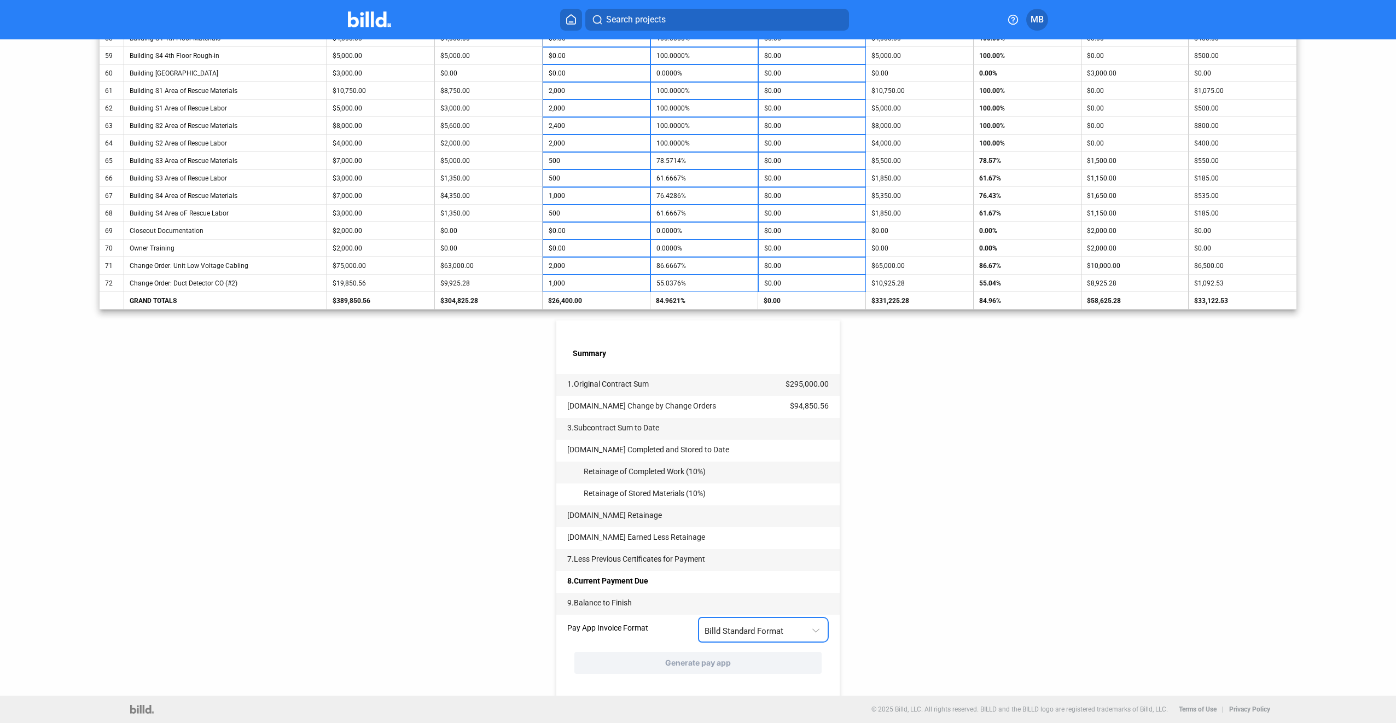
click at [819, 624] on div at bounding box center [817, 623] width 12 height 22
click at [799, 679] on span "AIA G702 + G703" at bounding box center [761, 677] width 119 height 25
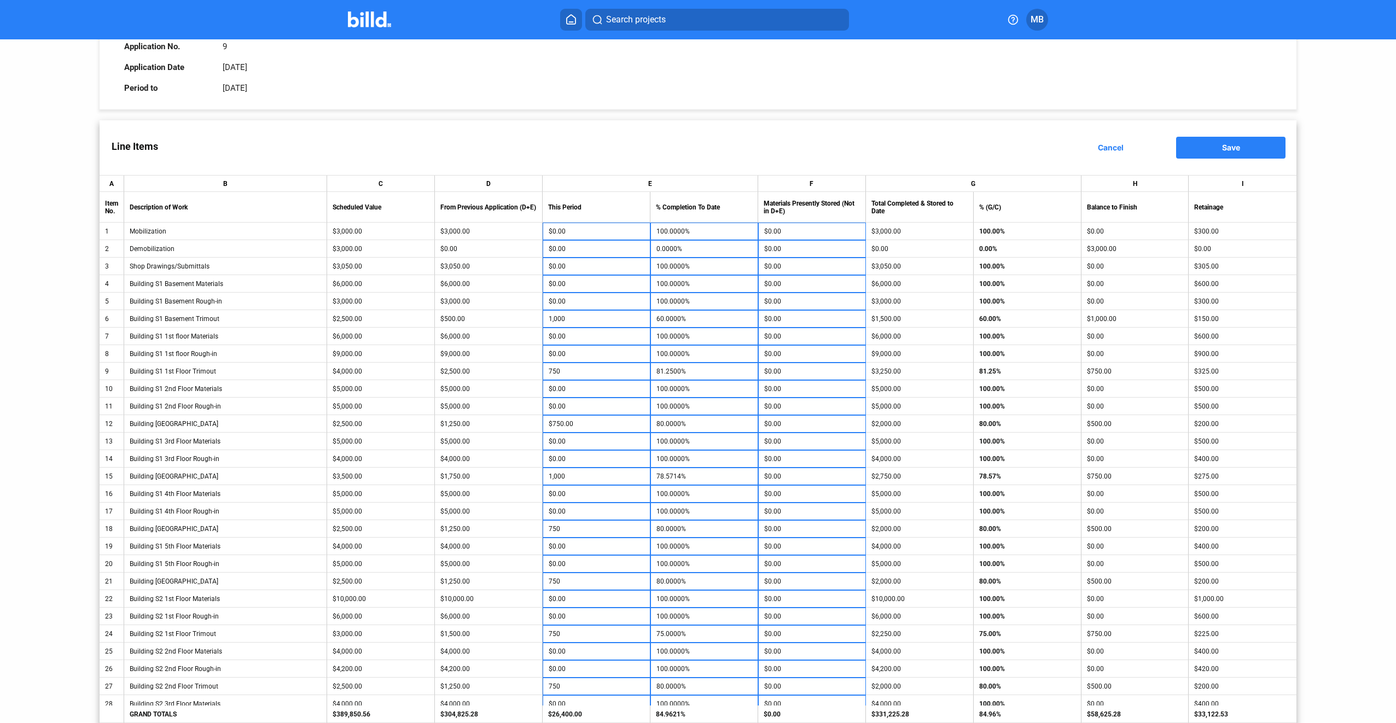
scroll to position [0, 0]
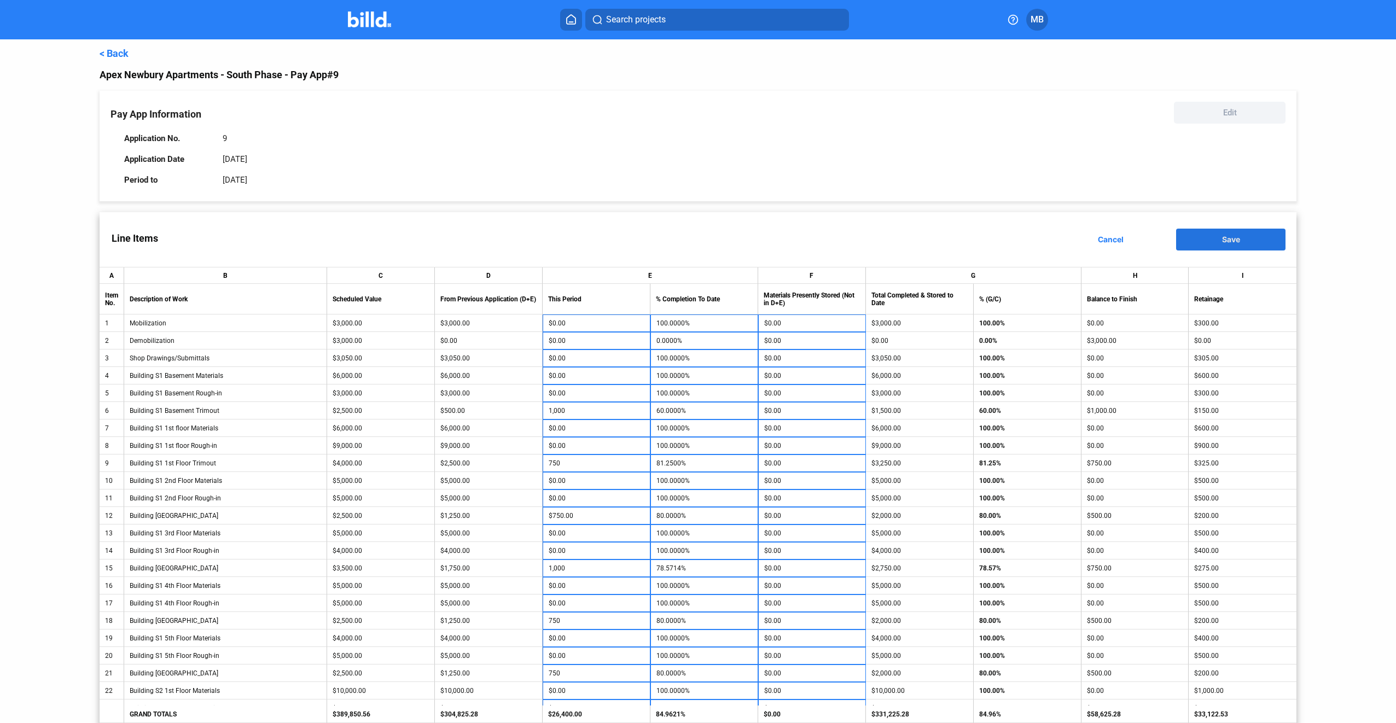
click at [1248, 238] on button "Save" at bounding box center [1230, 240] width 109 height 22
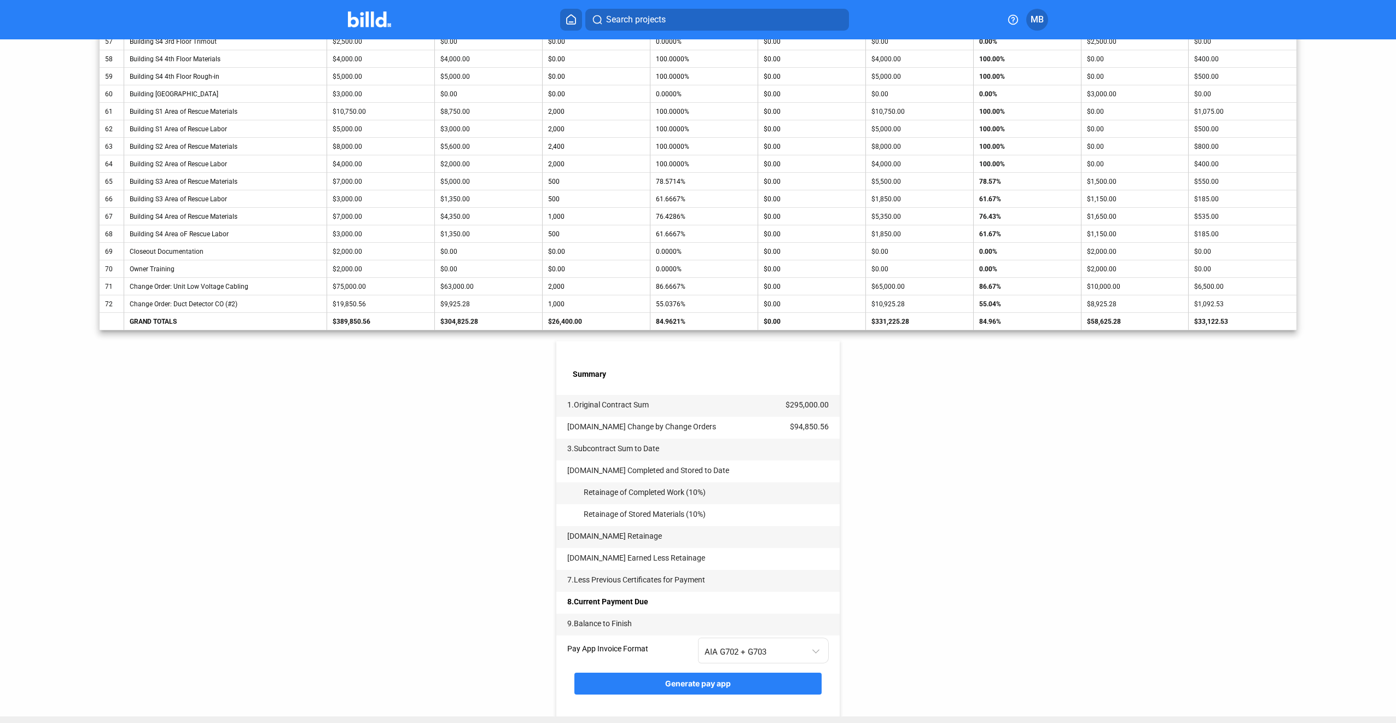
scroll to position [1284, 0]
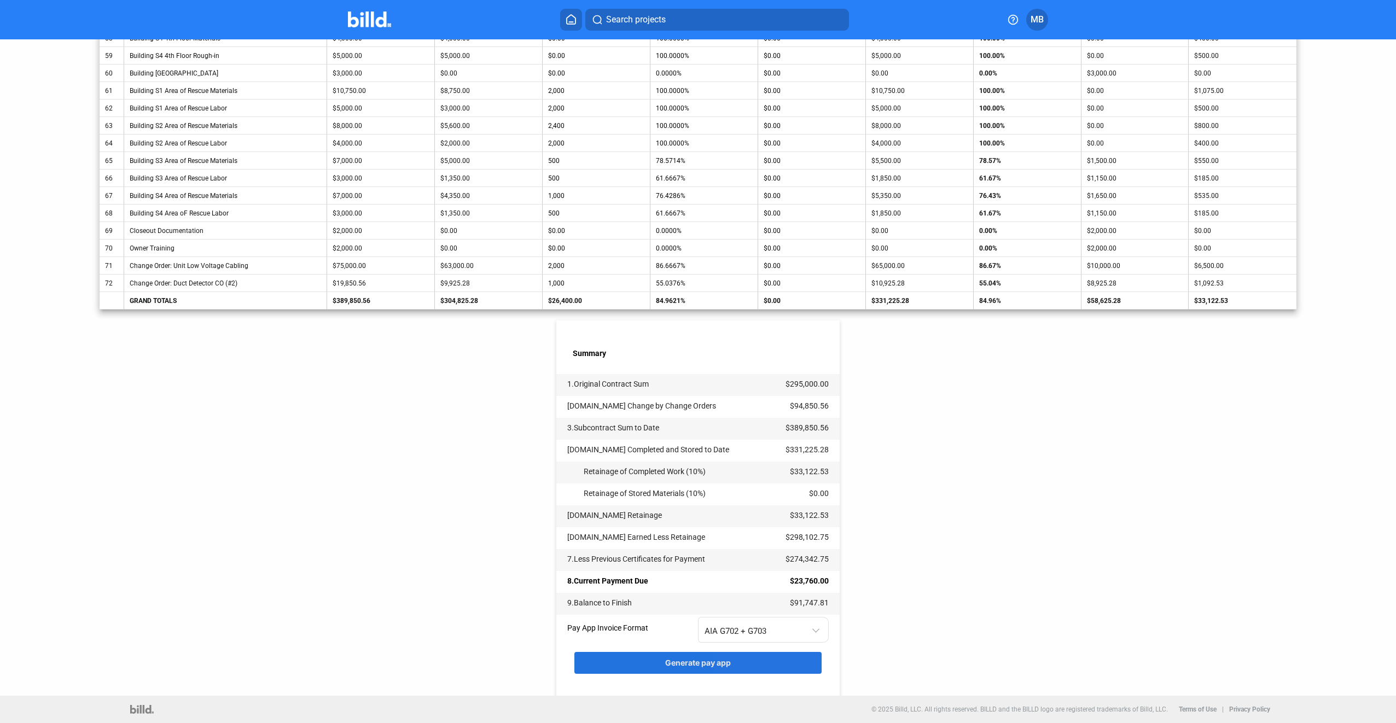
click at [768, 665] on button "Generate pay app" at bounding box center [697, 663] width 247 height 22
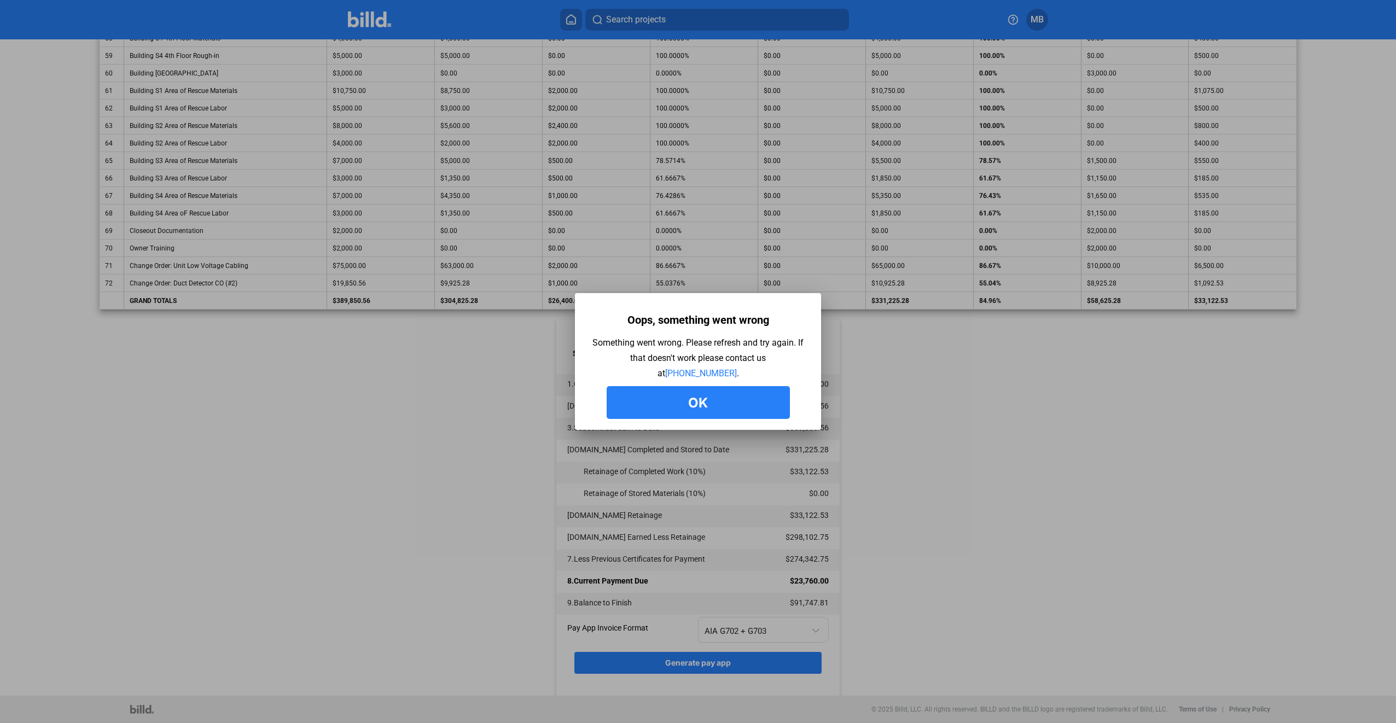
click at [729, 415] on button "Ok" at bounding box center [698, 402] width 183 height 33
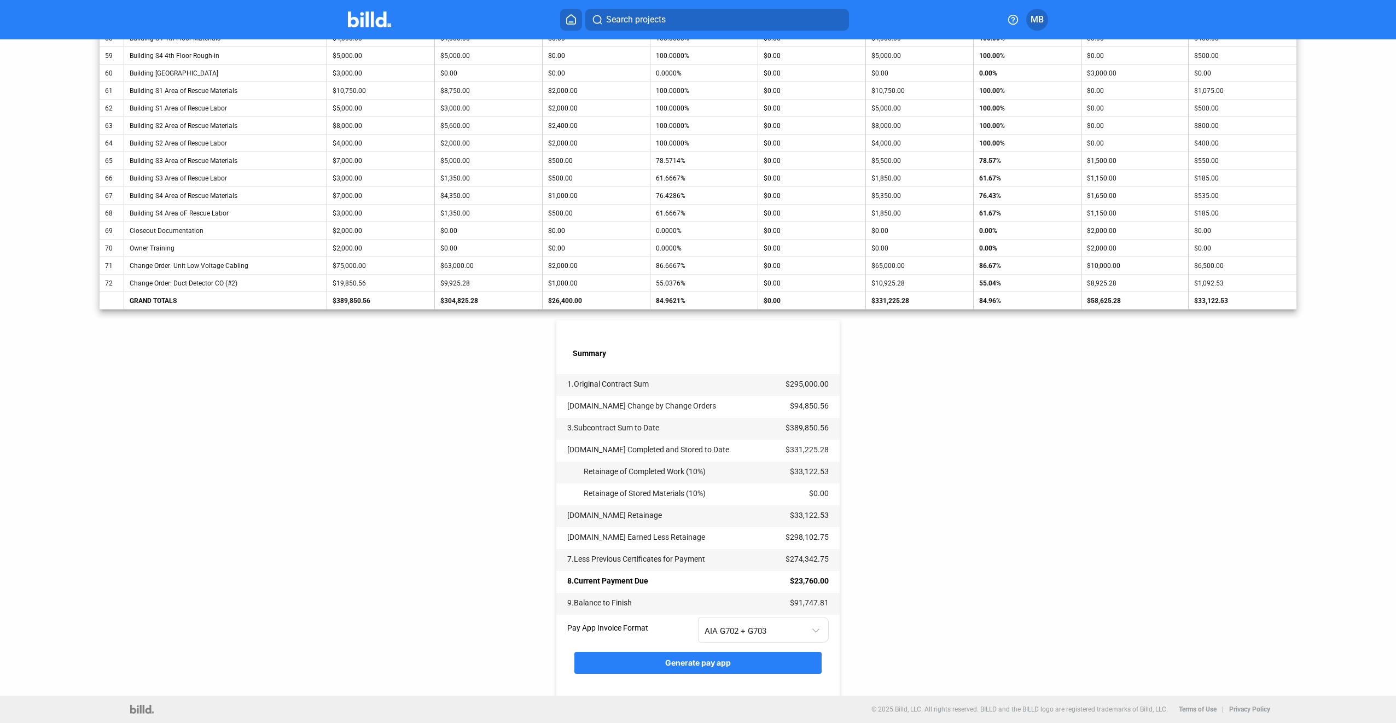
click at [698, 665] on span "Generate pay app" at bounding box center [698, 662] width 66 height 9
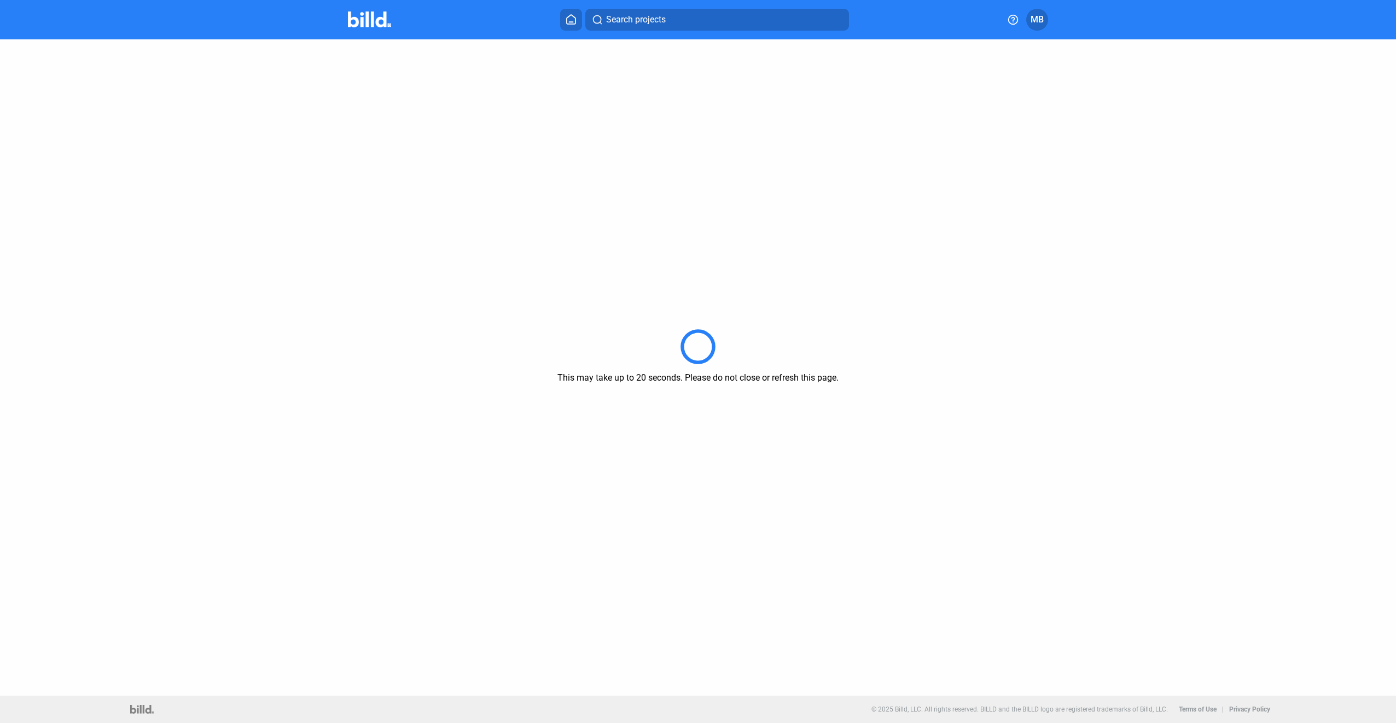
scroll to position [0, 0]
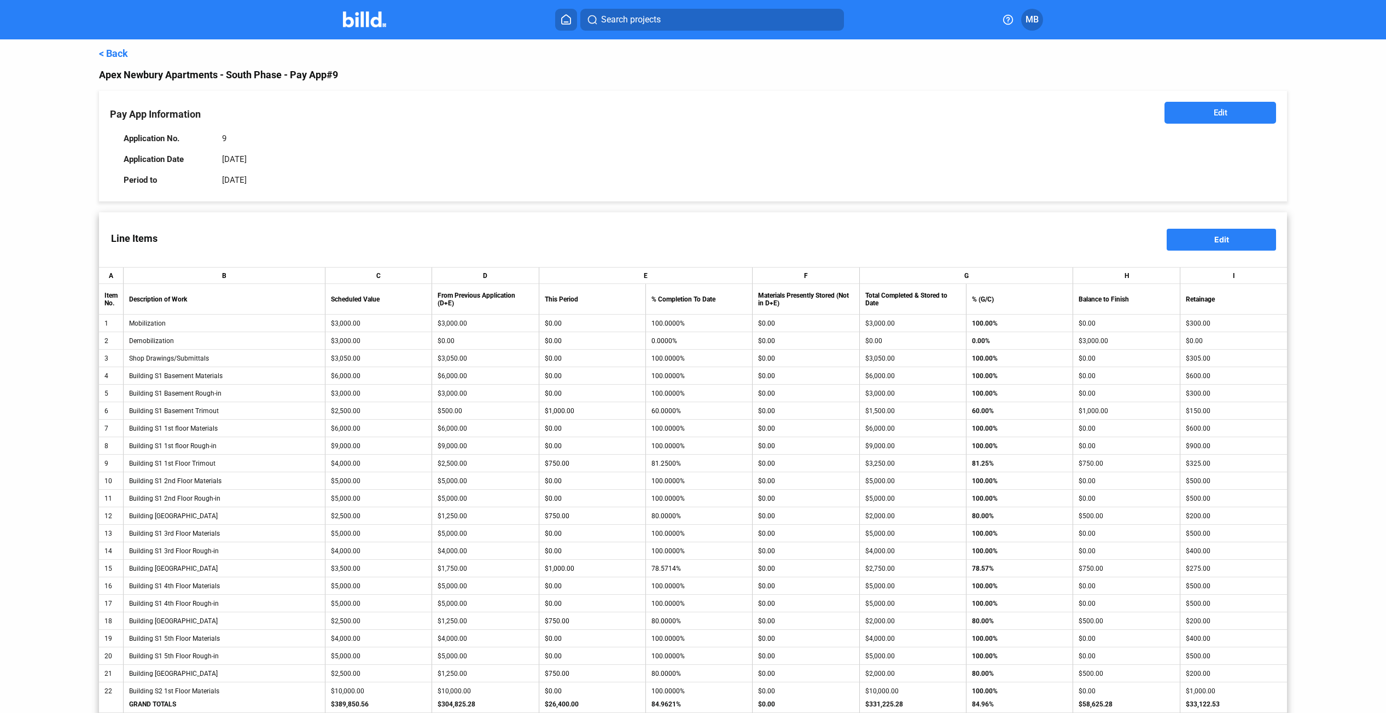
click at [116, 52] on link "< Back" at bounding box center [113, 53] width 29 height 11
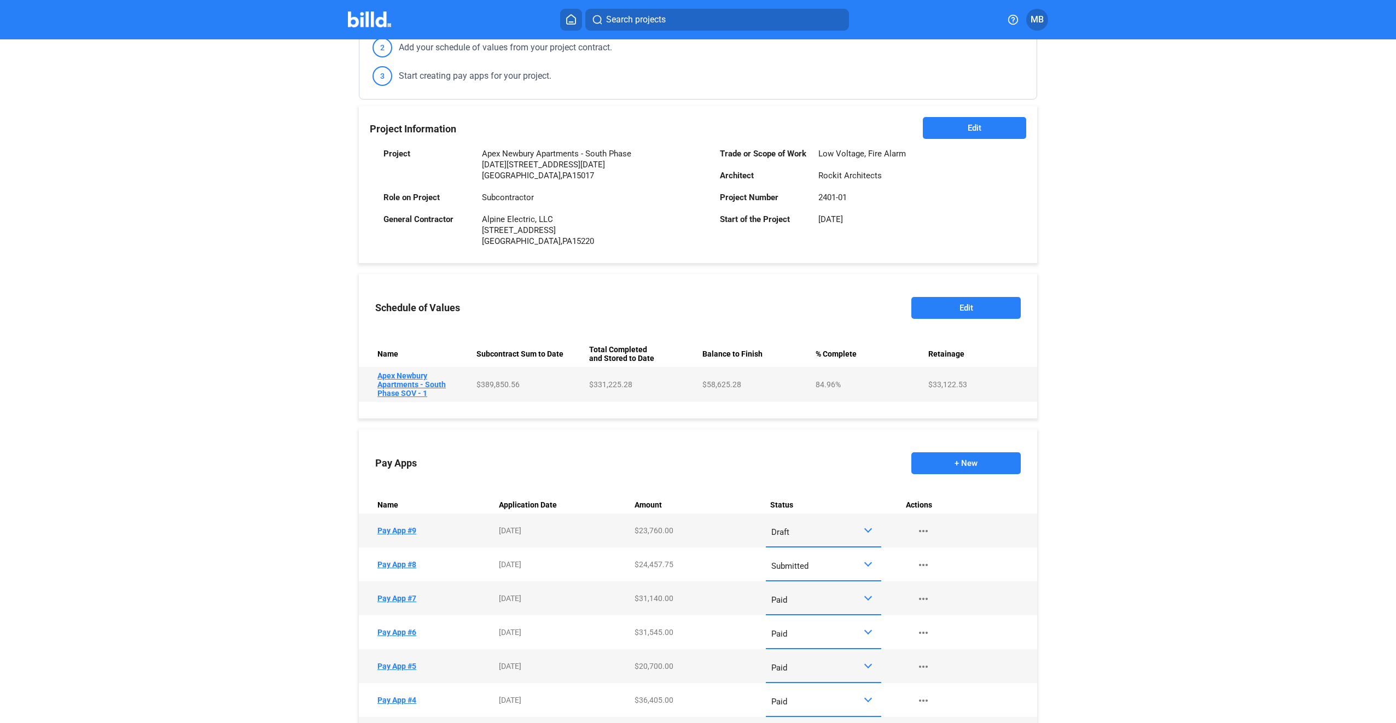
scroll to position [273, 0]
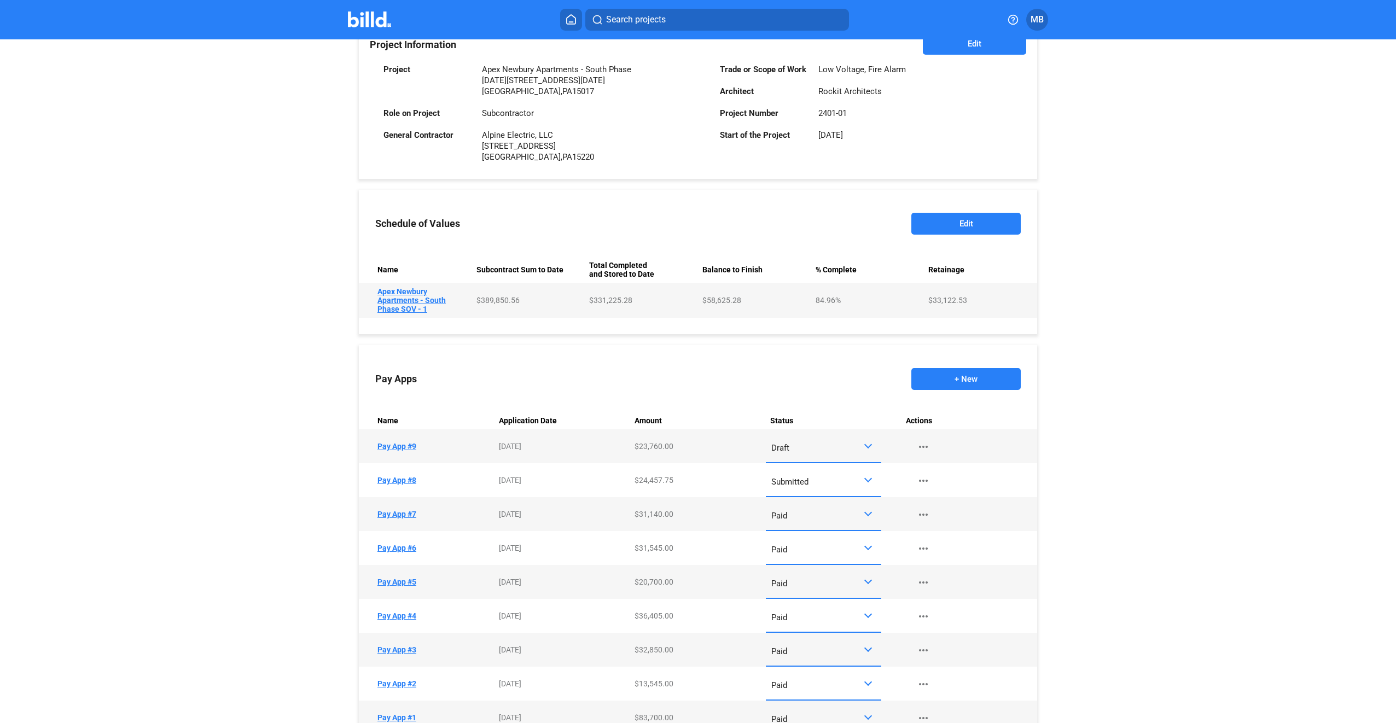
click at [866, 447] on div at bounding box center [868, 445] width 8 height 8
click at [841, 538] on span "Submitted" at bounding box center [821, 544] width 104 height 25
click at [863, 482] on div at bounding box center [869, 479] width 13 height 9
click at [851, 548] on span "Approved" at bounding box center [821, 554] width 104 height 25
click at [571, 19] on icon at bounding box center [571, 19] width 11 height 10
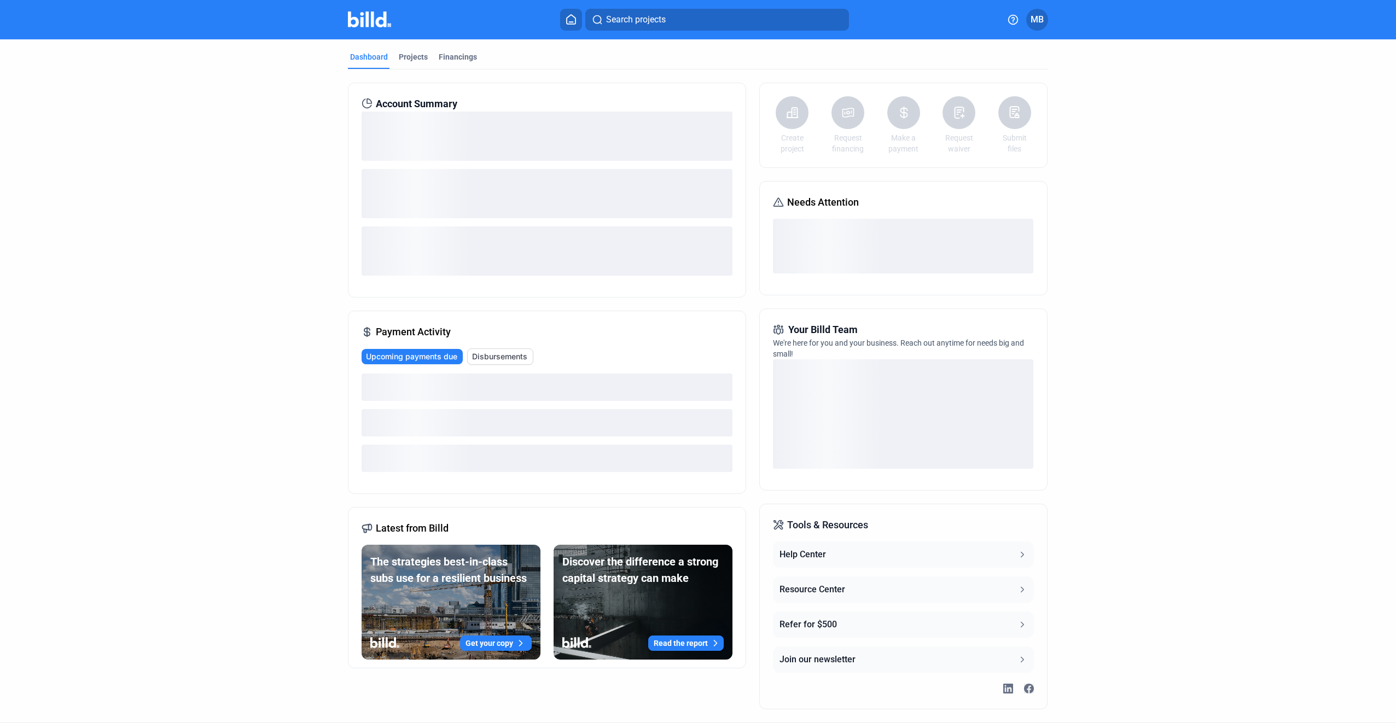
click at [671, 23] on button "Search projects" at bounding box center [717, 20] width 264 height 22
